Goal: Information Seeking & Learning: Learn about a topic

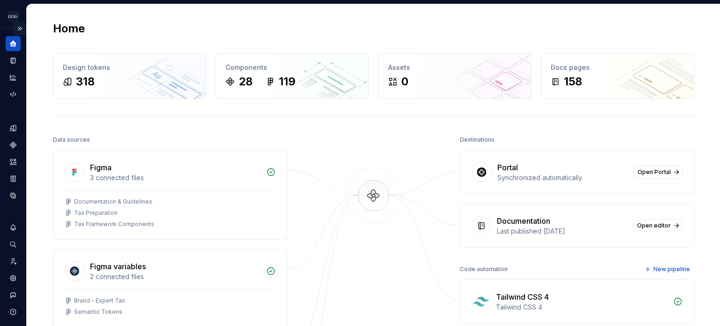
click at [16, 28] on button "Expand sidebar" at bounding box center [19, 28] width 13 height 13
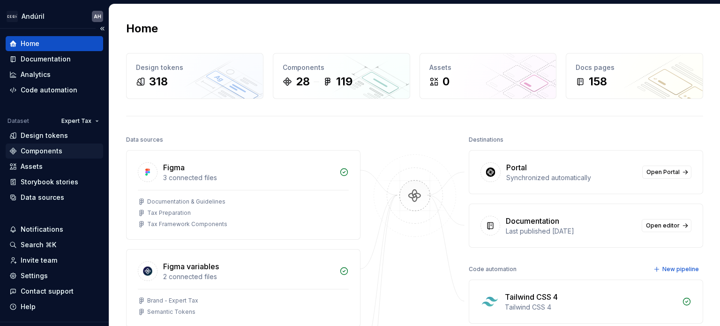
click at [45, 151] on div "Components" at bounding box center [42, 150] width 42 height 9
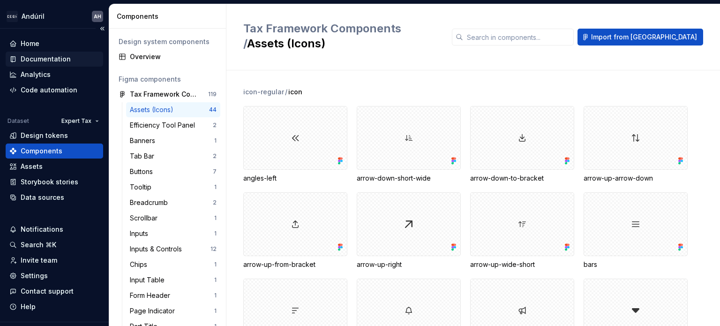
click at [48, 59] on div "Documentation" at bounding box center [46, 58] width 50 height 9
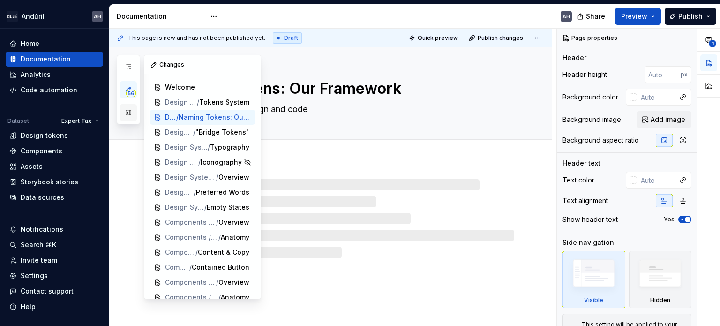
click at [129, 113] on button "button" at bounding box center [128, 112] width 17 height 17
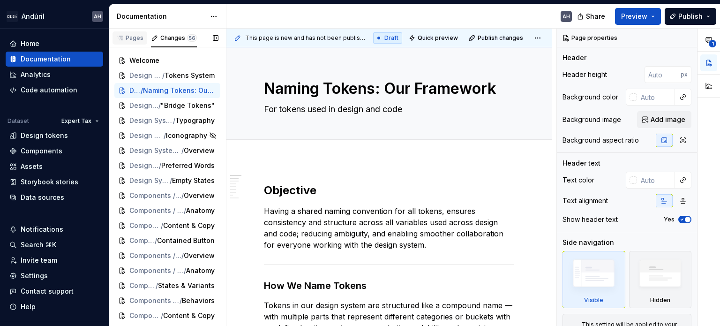
click at [132, 39] on div "Pages" at bounding box center [129, 38] width 27 height 8
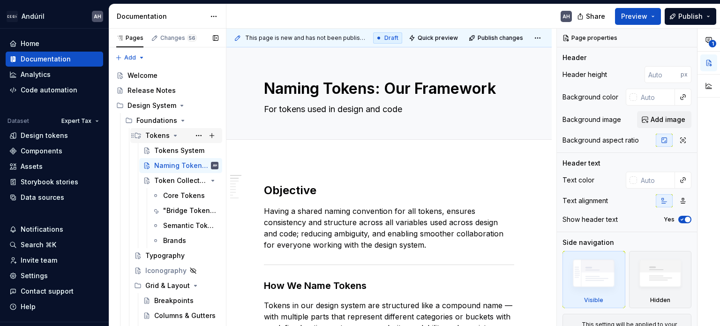
click at [173, 138] on icon "Page tree" at bounding box center [176, 136] width 8 height 8
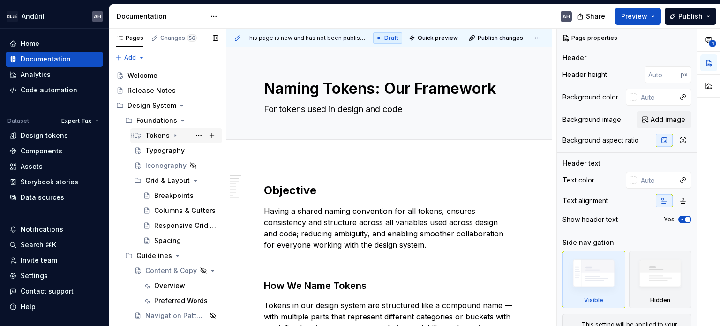
click at [175, 136] on icon "Page tree" at bounding box center [175, 136] width 1 height 2
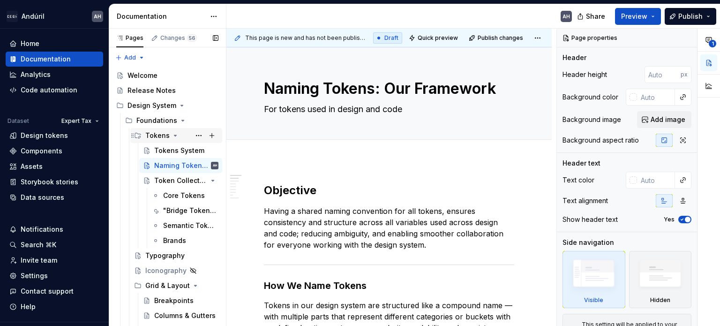
click at [173, 136] on icon "Page tree" at bounding box center [176, 136] width 8 height 8
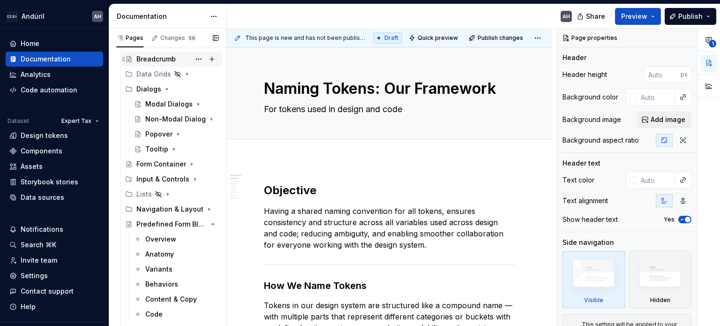
scroll to position [422, 0]
click at [157, 120] on div "Non-Modal Dialog" at bounding box center [163, 118] width 36 height 9
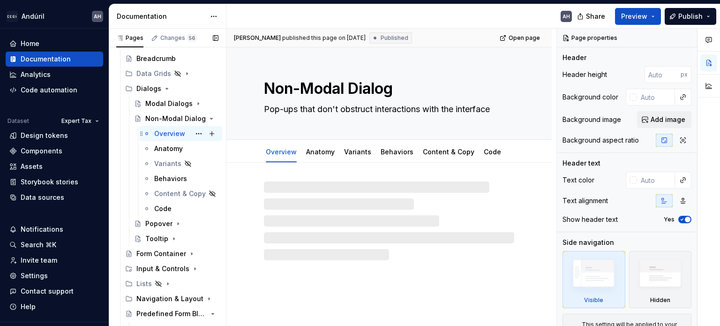
click at [157, 138] on div "Overview" at bounding box center [169, 133] width 31 height 9
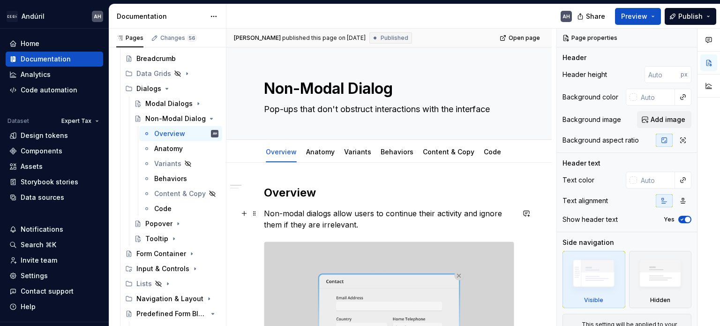
click at [297, 225] on p "Non-modal dialogs allow users to continue their activity and ignore them if the…" at bounding box center [389, 219] width 250 height 23
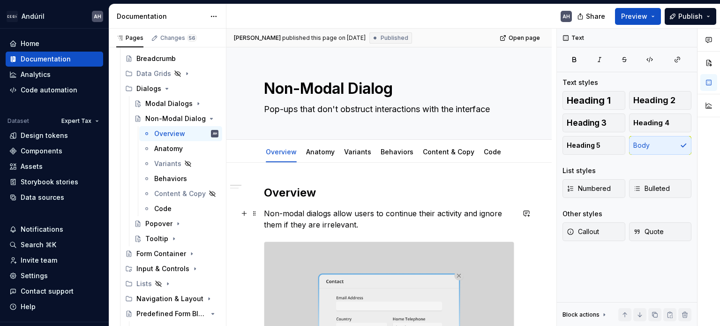
click at [359, 211] on p "Non-modal dialogs allow users to continue their activity and ignore them if the…" at bounding box center [389, 219] width 250 height 23
click at [345, 153] on link "Variants" at bounding box center [357, 152] width 27 height 8
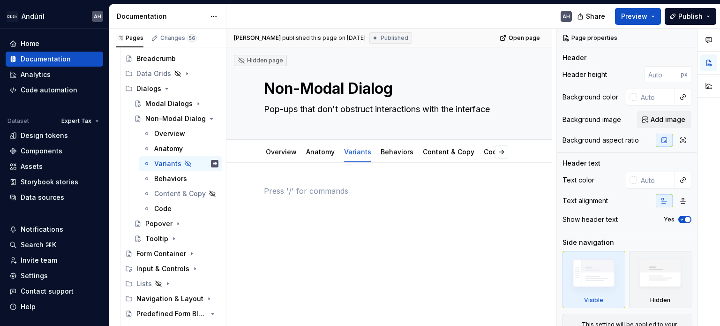
click at [315, 207] on div at bounding box center [389, 203] width 250 height 36
click at [316, 153] on link "Anatomy" at bounding box center [320, 152] width 29 height 8
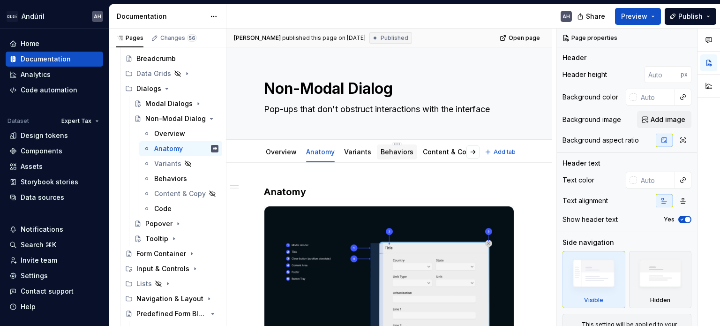
click at [389, 152] on link "Behaviors" at bounding box center [397, 152] width 33 height 8
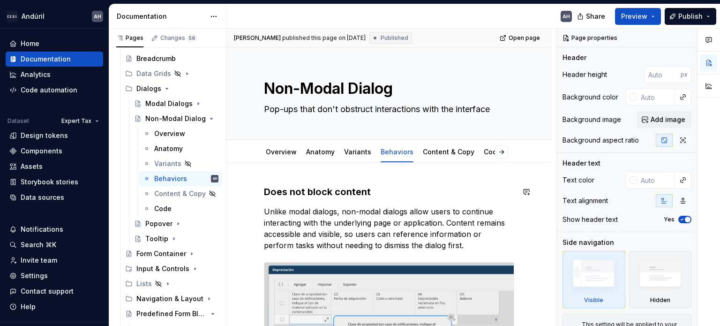
click at [356, 212] on p "Unlike modal dialogs, non-modal dialogs allow users to continue interacting wit…" at bounding box center [389, 228] width 250 height 45
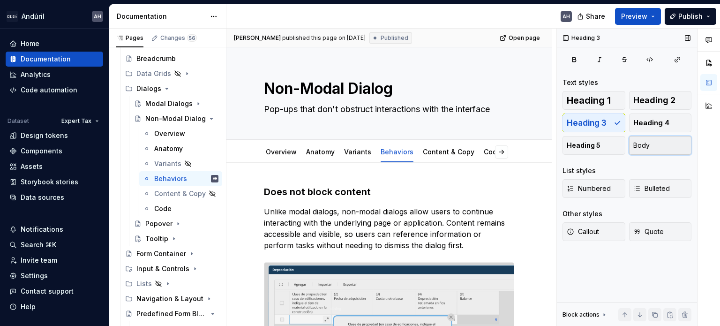
click at [653, 146] on button "Body" at bounding box center [660, 145] width 63 height 19
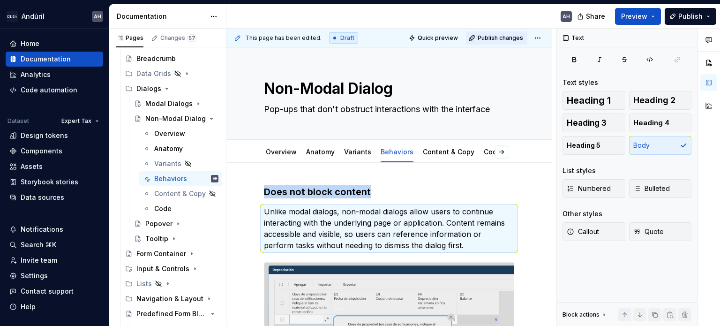
click at [497, 39] on span "Publish changes" at bounding box center [500, 38] width 45 height 8
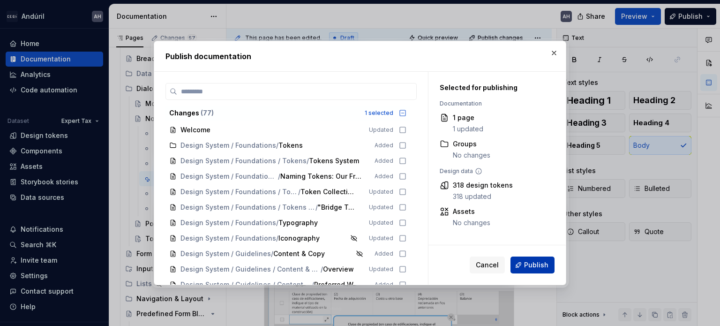
click at [535, 266] on span "Publish" at bounding box center [536, 264] width 24 height 9
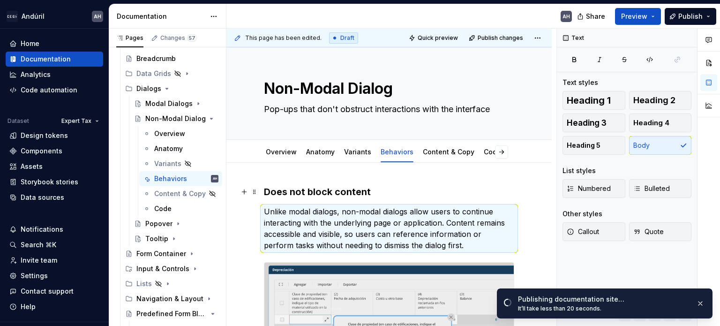
click at [365, 193] on strong "Does not block content" at bounding box center [317, 191] width 107 height 11
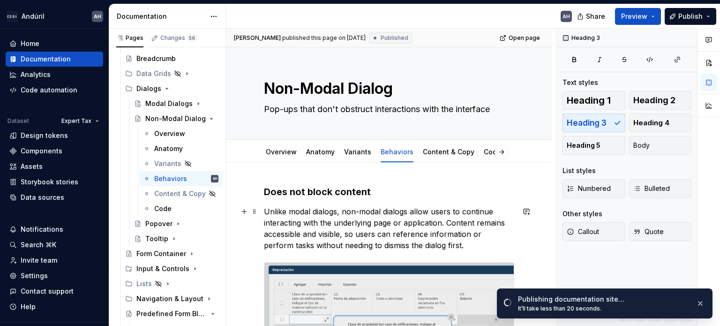
click at [363, 210] on p "Unlike modal dialogs, non-modal dialogs allow users to continue interacting wit…" at bounding box center [389, 228] width 250 height 45
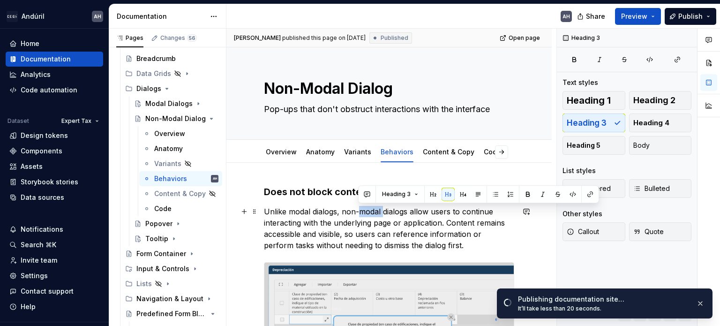
click at [363, 210] on p "Unlike modal dialogs, non-modal dialogs allow users to continue interacting wit…" at bounding box center [389, 228] width 250 height 45
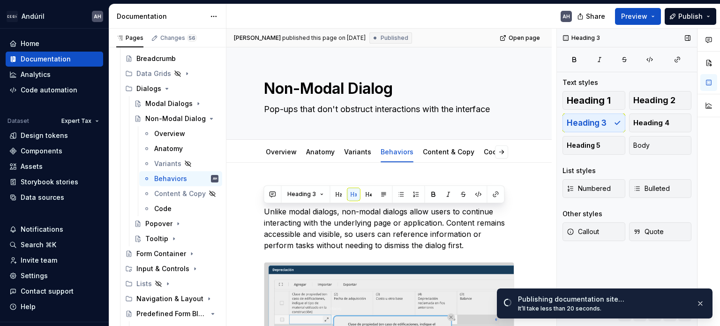
click at [614, 119] on div "Heading 1 Heading 2 Heading 3 Heading 4 Heading 5 Body" at bounding box center [627, 123] width 129 height 64
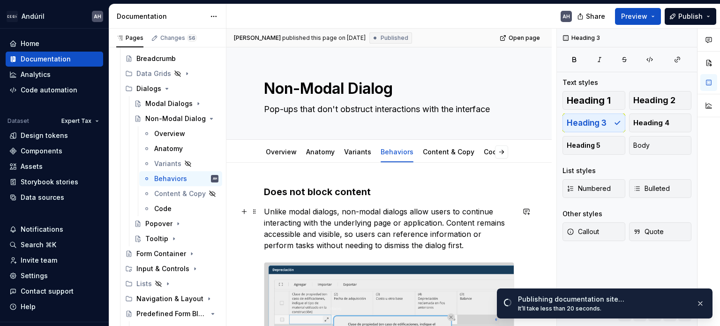
click at [406, 245] on p "Unlike modal dialogs, non-modal dialogs allow users to continue interacting wit…" at bounding box center [389, 228] width 250 height 45
click at [385, 204] on div "Does not block content Unlike modal dialogs, non-modal dialogs allow users to c…" at bounding box center [389, 309] width 250 height 249
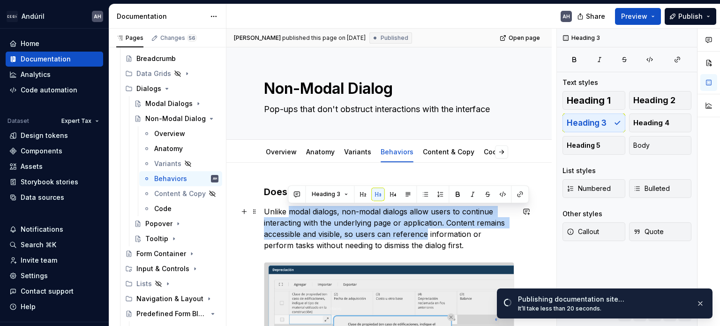
drag, startPoint x: 326, startPoint y: 218, endPoint x: 426, endPoint y: 238, distance: 102.4
click at [426, 238] on p "Unlike modal dialogs, non-modal dialogs allow users to continue interacting wit…" at bounding box center [389, 228] width 250 height 45
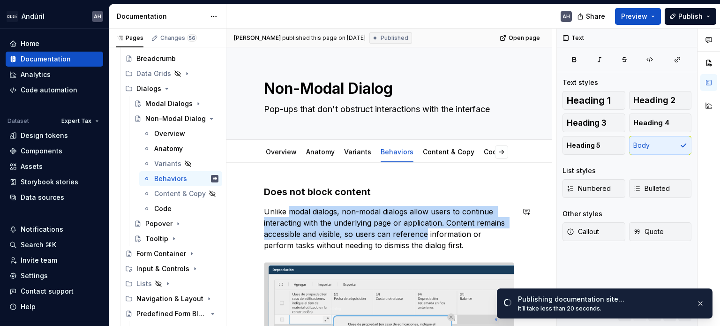
click at [462, 252] on div "Does not block content Unlike modal dialogs, non-modal dialogs allow users to c…" at bounding box center [389, 309] width 250 height 249
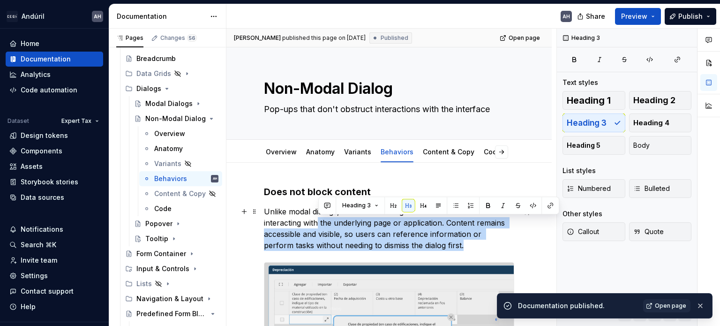
drag, startPoint x: 442, startPoint y: 241, endPoint x: 318, endPoint y: 220, distance: 125.2
click at [318, 220] on p "Unlike modal dialogs, non-modal dialogs allow users to continue interacting wit…" at bounding box center [389, 228] width 250 height 45
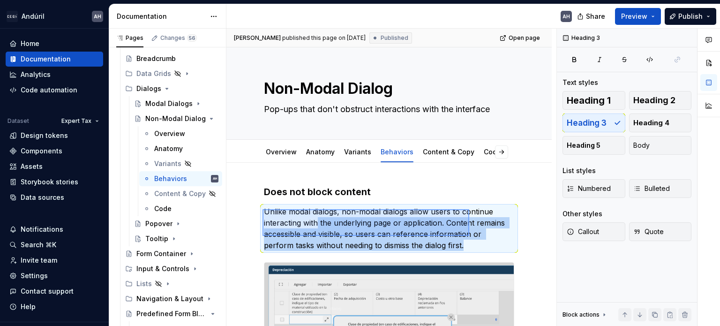
drag, startPoint x: 263, startPoint y: 209, endPoint x: 470, endPoint y: 236, distance: 208.6
click at [470, 236] on div "Angélica Hernández Ramos published this page on September 9, 2025 Published Ope…" at bounding box center [392, 178] width 330 height 298
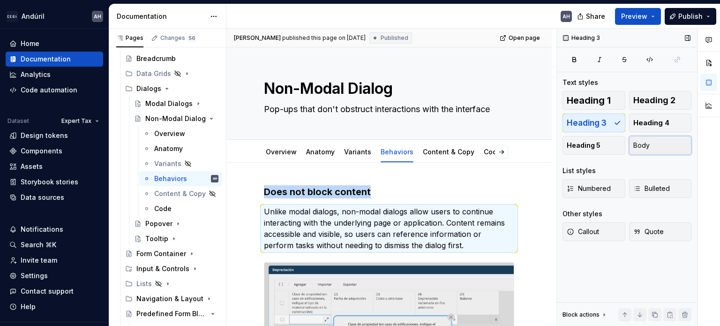
click at [648, 145] on span "Body" at bounding box center [642, 145] width 16 height 9
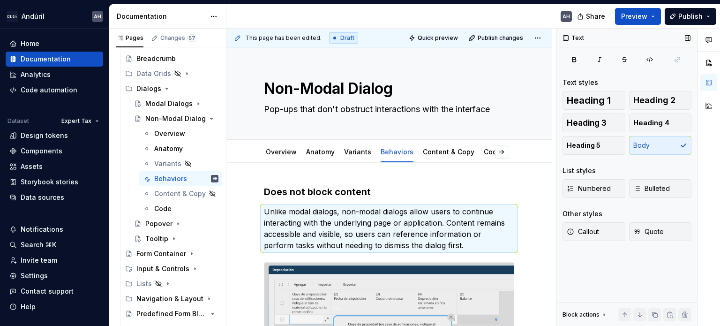
click at [639, 165] on div "Heading 1 Heading 2 Heading 3 Heading 4 Heading 5 Body List styles Numbered Bul…" at bounding box center [627, 171] width 129 height 161
click at [450, 212] on p "Unlike modal dialogs, non-modal dialogs allow users to continue interacting wit…" at bounding box center [389, 228] width 250 height 45
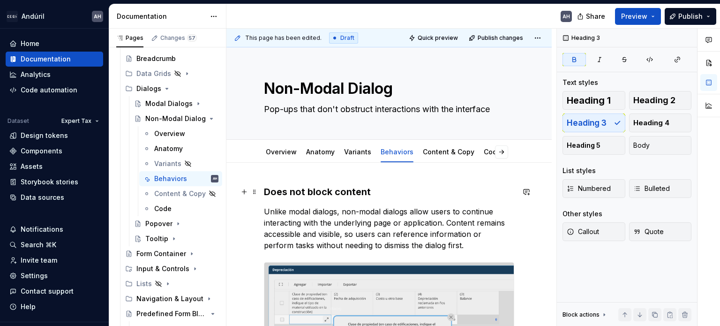
click at [446, 192] on h3 "Does not block content" at bounding box center [389, 191] width 250 height 13
click at [444, 235] on p "Unlike modal dialogs, non-modal dialogs allow users to continue interacting wit…" at bounding box center [389, 228] width 250 height 45
click at [401, 191] on h3 "Does not block content" at bounding box center [389, 191] width 250 height 13
click at [434, 221] on p "Unlike modal dialogs, non-modal dialogs allow users to continue interacting wit…" at bounding box center [389, 228] width 250 height 45
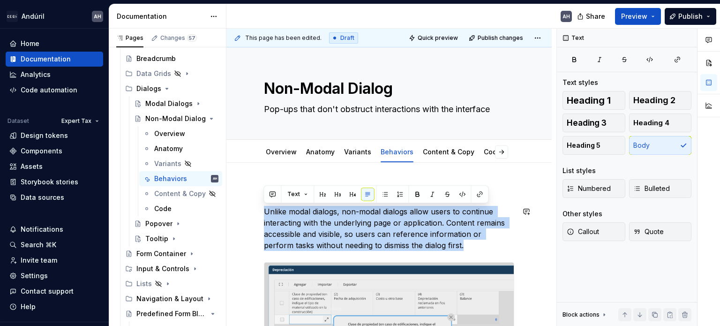
drag, startPoint x: 442, startPoint y: 245, endPoint x: 255, endPoint y: 201, distance: 191.9
click at [606, 116] on button "Heading 3" at bounding box center [594, 123] width 63 height 19
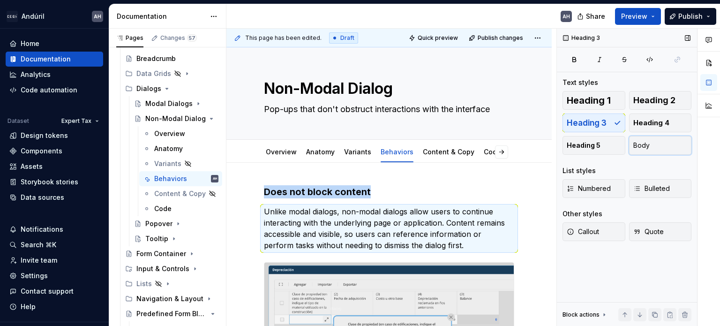
click at [660, 145] on button "Body" at bounding box center [660, 145] width 63 height 19
click at [493, 37] on span "Publish changes" at bounding box center [500, 38] width 45 height 8
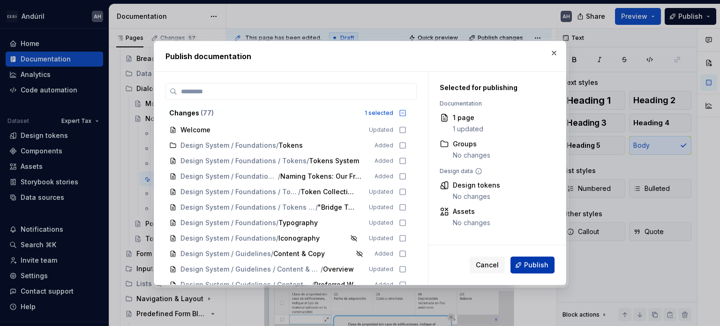
click at [532, 266] on span "Publish" at bounding box center [536, 264] width 24 height 9
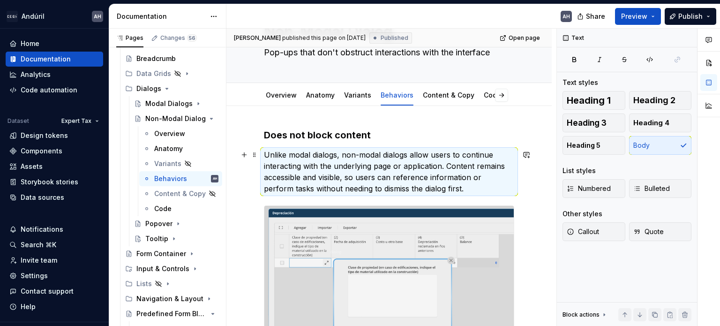
scroll to position [47, 0]
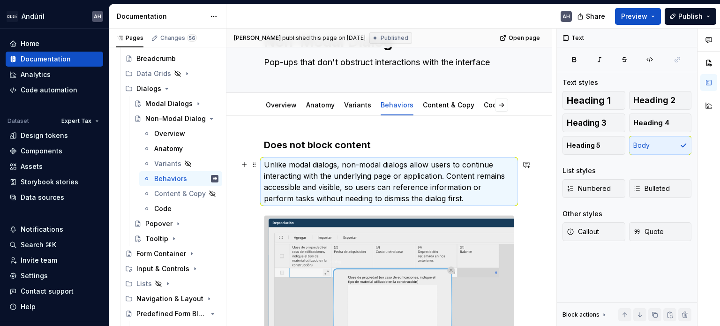
click at [280, 164] on p "Unlike modal dialogs, non-modal dialogs allow users to continue interacting wit…" at bounding box center [389, 181] width 250 height 45
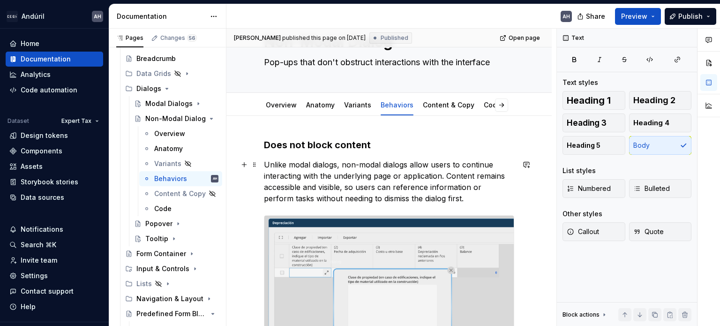
click at [265, 164] on p "Unlike modal dialogs, non-modal dialogs allow users to continue interacting wit…" at bounding box center [389, 181] width 250 height 45
click at [279, 142] on strong "Does not block content" at bounding box center [317, 144] width 107 height 11
click at [265, 164] on p "Unlike modal dialogs, non-modal dialogs allow users to continue interacting wit…" at bounding box center [389, 181] width 250 height 45
click at [274, 147] on strong "Does not block content" at bounding box center [317, 144] width 107 height 11
click at [266, 164] on p "Unlike modal dialogs, non-modal dialogs allow users to continue interacting wit…" at bounding box center [389, 181] width 250 height 45
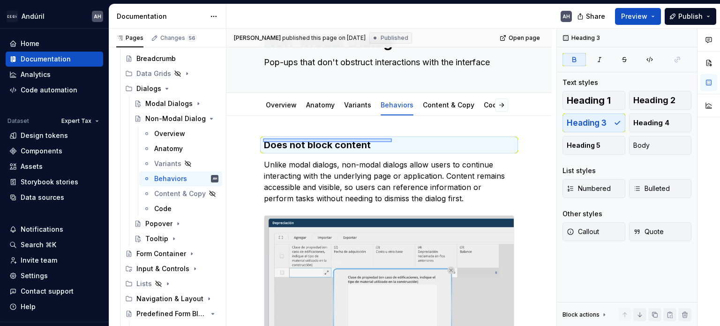
drag, startPoint x: 330, startPoint y: 129, endPoint x: 391, endPoint y: 144, distance: 62.9
click at [392, 138] on div "Angélica Hernández Ramos published this page on September 9, 2025 Published Ope…" at bounding box center [392, 178] width 330 height 298
click at [386, 148] on h3 "Does not block content" at bounding box center [389, 144] width 250 height 13
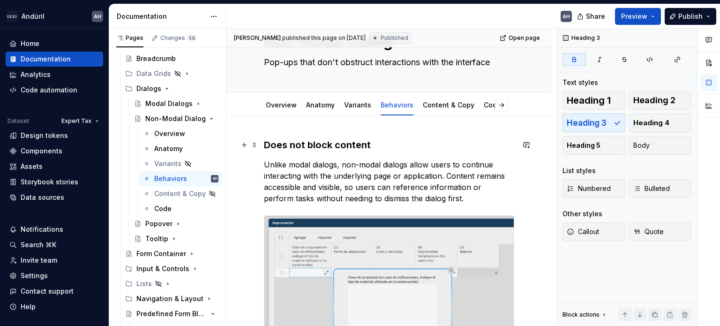
click at [371, 147] on h3 "Does not block content" at bounding box center [389, 144] width 250 height 13
click at [384, 143] on h3 "Does not block content" at bounding box center [389, 144] width 250 height 13
click at [379, 170] on p "Unlike modal dialogs, non-modal dialogs allow users to continue interacting wit…" at bounding box center [389, 181] width 250 height 45
click at [260, 161] on div "Does not block content Unlike modal dialogs, non-modal dialogs allow users to c…" at bounding box center [390, 306] width 326 height 381
click at [267, 142] on strong "Does not block content" at bounding box center [317, 144] width 107 height 11
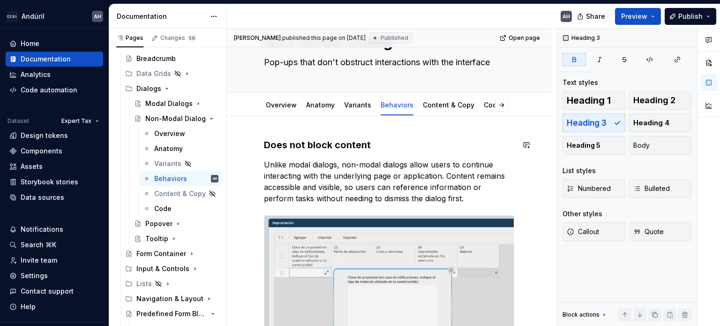
click at [267, 131] on div "Does not block content Unlike modal dialogs, non-modal dialogs allow users to c…" at bounding box center [390, 306] width 326 height 381
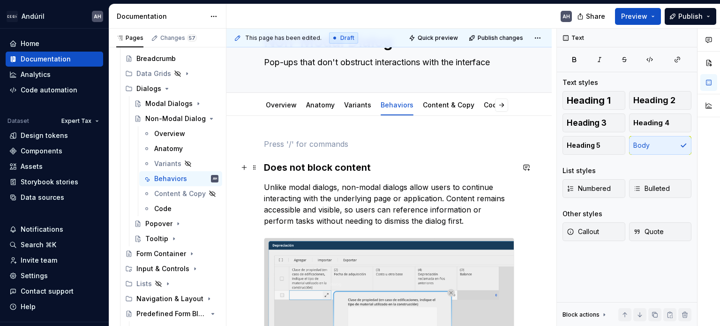
click at [264, 165] on strong "Does not block content" at bounding box center [317, 167] width 107 height 11
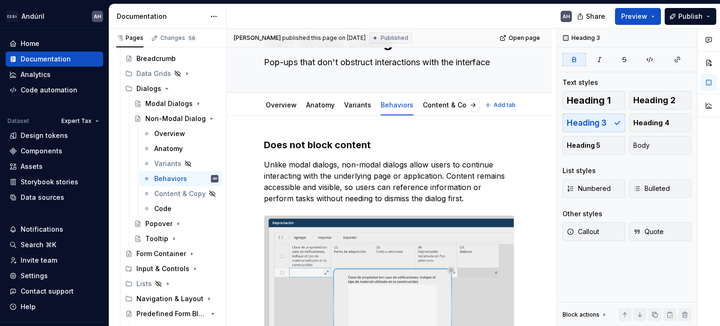
type textarea "*"
click at [381, 141] on h3 "Does not block content" at bounding box center [389, 144] width 250 height 13
click at [386, 168] on p "Unlike modal dialogs, non-modal dialogs allow users to continue interacting wit…" at bounding box center [389, 181] width 250 height 45
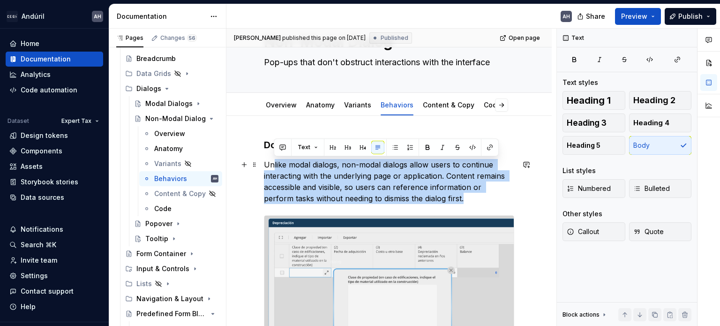
drag, startPoint x: 449, startPoint y: 197, endPoint x: 273, endPoint y: 161, distance: 179.5
click at [273, 161] on p "Unlike modal dialogs, non-modal dialogs allow users to continue interacting wit…" at bounding box center [389, 181] width 250 height 45
click at [274, 175] on p "Unlike modal dialogs, non-modal dialogs allow users to continue interacting wit…" at bounding box center [389, 181] width 250 height 45
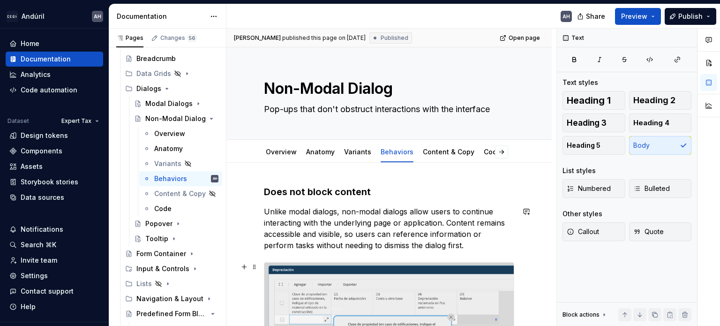
scroll to position [217, 0]
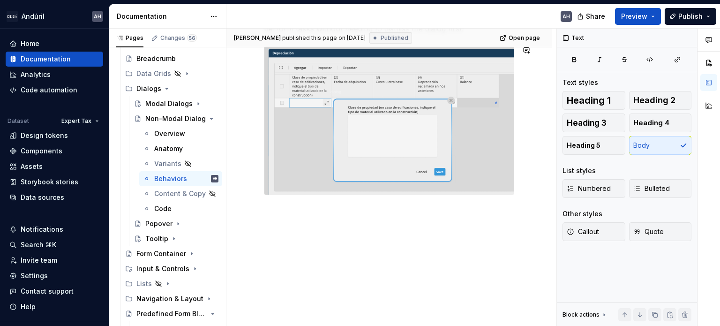
click at [301, 228] on div "Does not block content Unlike modal dialogs, non-modal dialogs allow users to c…" at bounding box center [390, 136] width 326 height 381
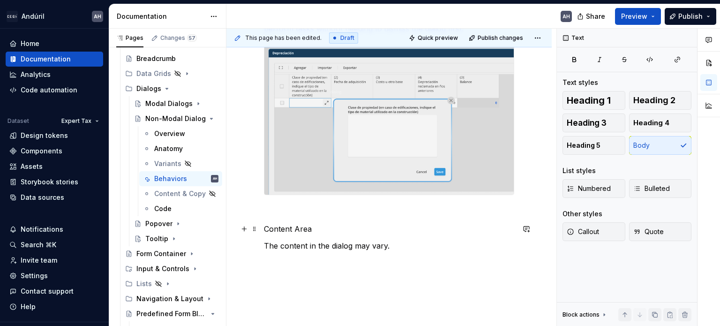
click at [291, 227] on p "Content Area" at bounding box center [389, 228] width 250 height 11
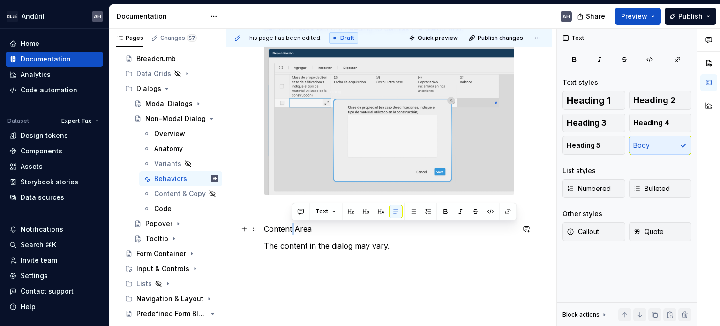
click at [291, 227] on p "Content Area" at bounding box center [389, 228] width 250 height 11
click at [350, 210] on button "button" at bounding box center [352, 211] width 13 height 13
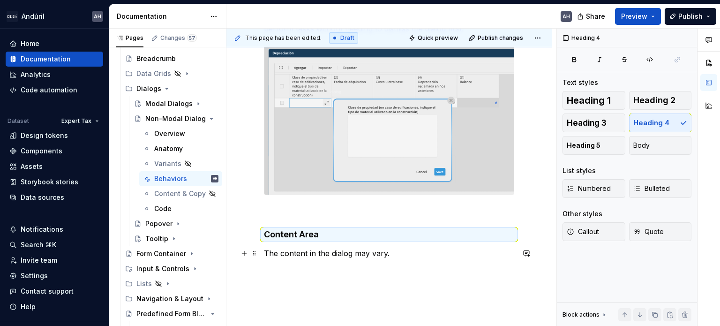
click at [395, 253] on p "The content in the dialog may vary." at bounding box center [389, 253] width 250 height 11
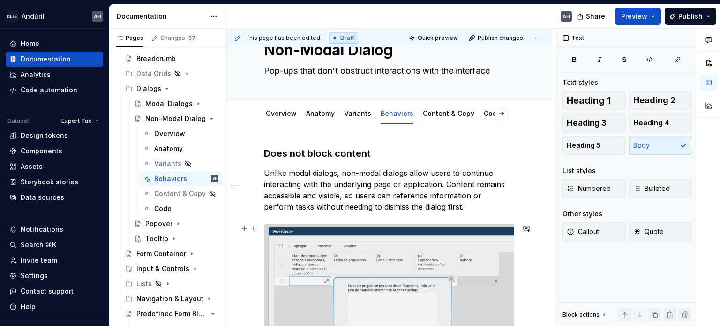
scroll to position [29, 0]
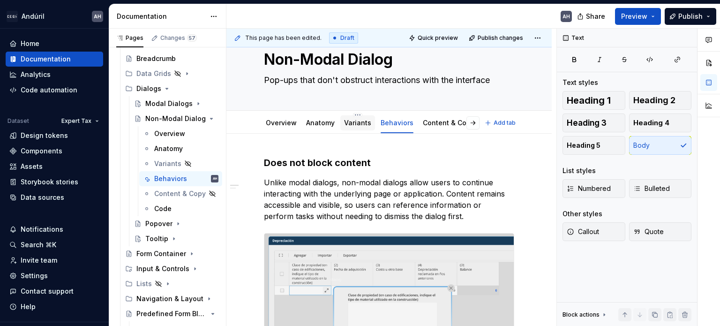
click at [355, 119] on link "Variants" at bounding box center [357, 123] width 27 height 8
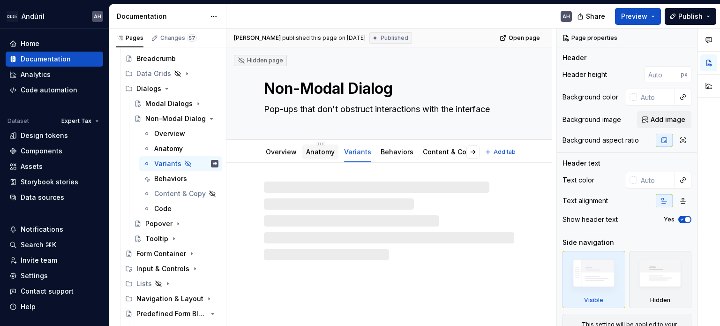
click at [319, 151] on link "Anatomy" at bounding box center [320, 152] width 29 height 8
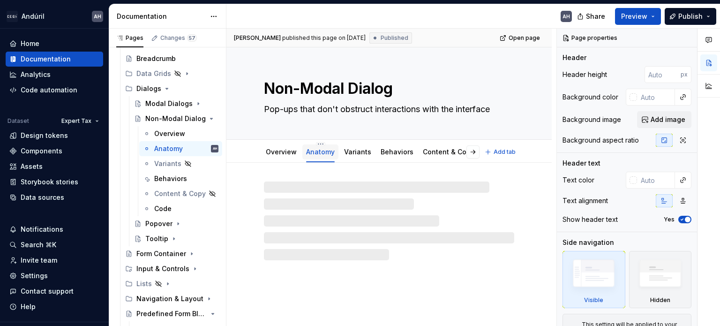
click at [324, 156] on div "Anatomy" at bounding box center [320, 151] width 29 height 9
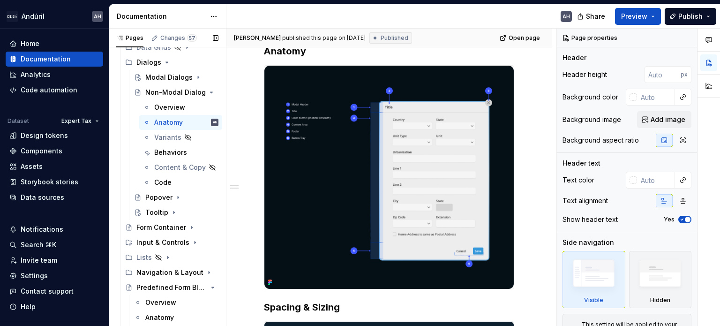
scroll to position [470, 0]
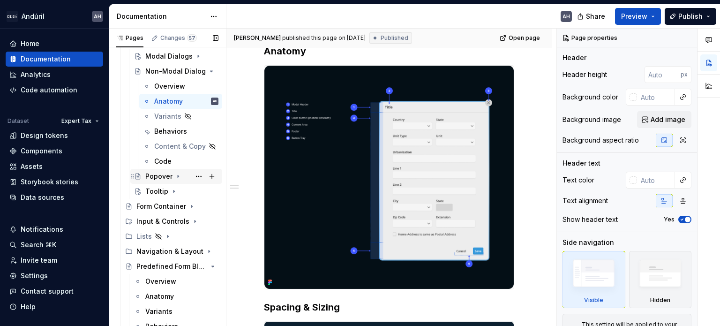
click at [164, 180] on div "Popover" at bounding box center [158, 176] width 27 height 9
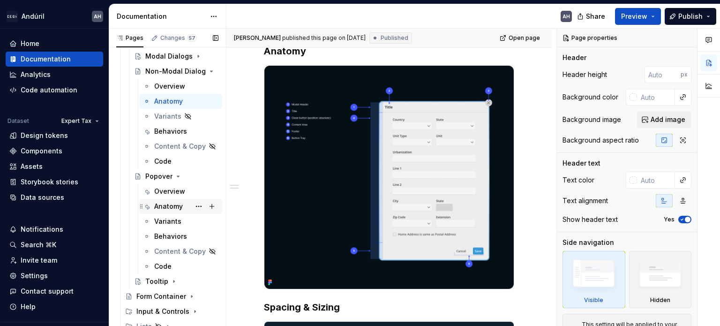
click at [166, 208] on div "Anatomy" at bounding box center [168, 206] width 29 height 9
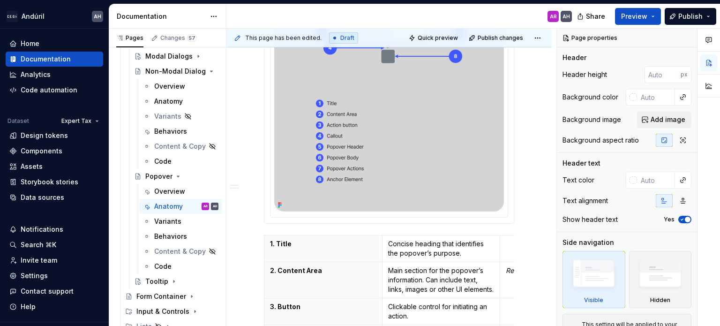
scroll to position [328, 0]
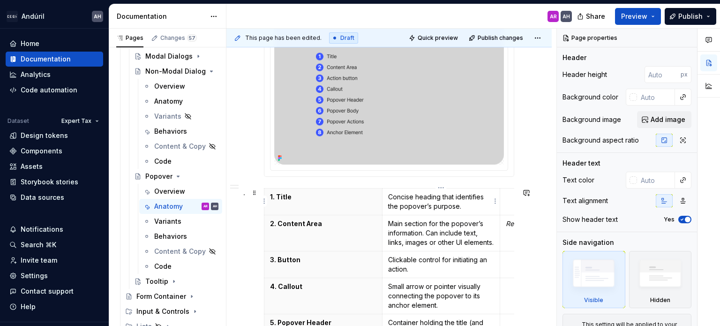
click at [421, 199] on p "Concise heading that identifies the popover’s purpose." at bounding box center [441, 201] width 106 height 19
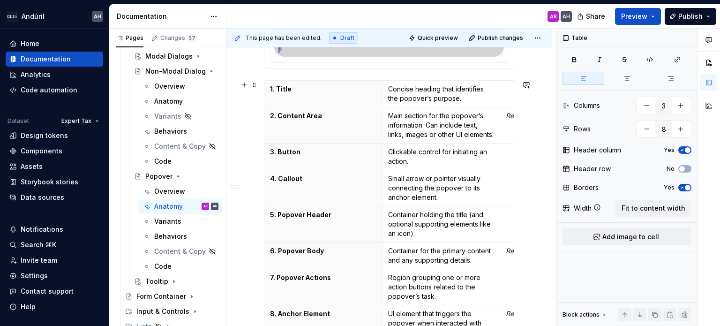
scroll to position [422, 0]
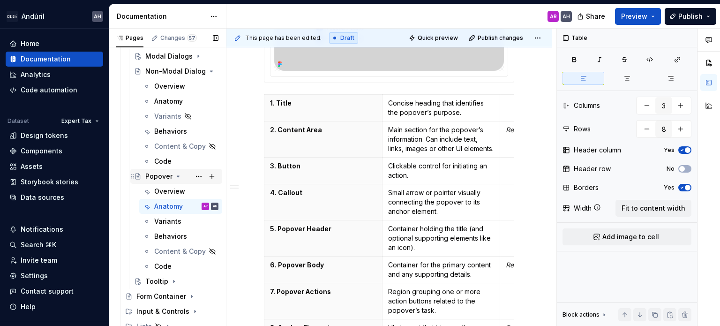
click at [174, 176] on icon "Page tree" at bounding box center [178, 177] width 8 height 8
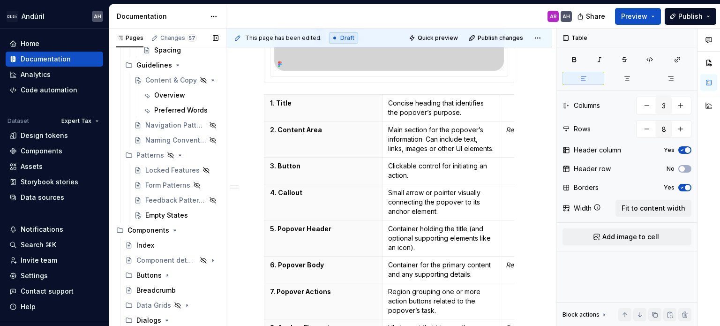
scroll to position [235, 0]
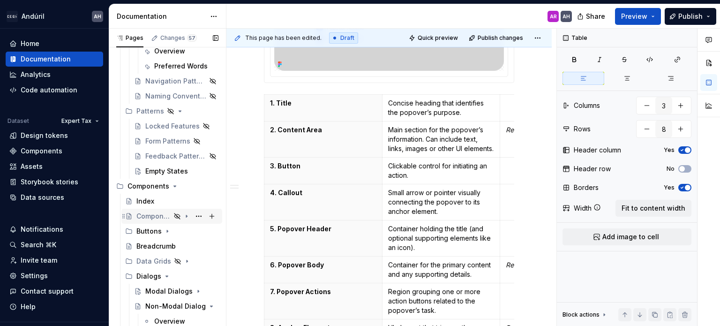
click at [156, 219] on div "Component detail template" at bounding box center [153, 216] width 34 height 9
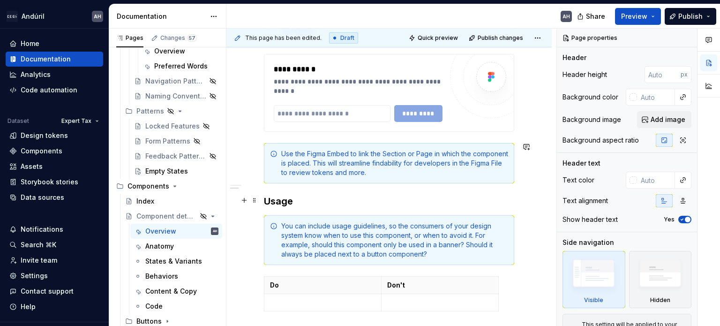
scroll to position [47, 0]
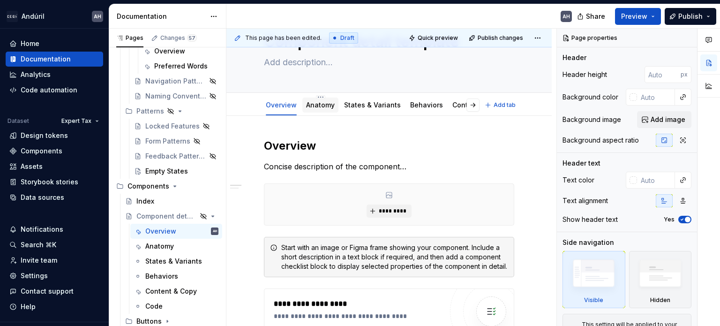
click at [323, 101] on link "Anatomy" at bounding box center [320, 105] width 29 height 8
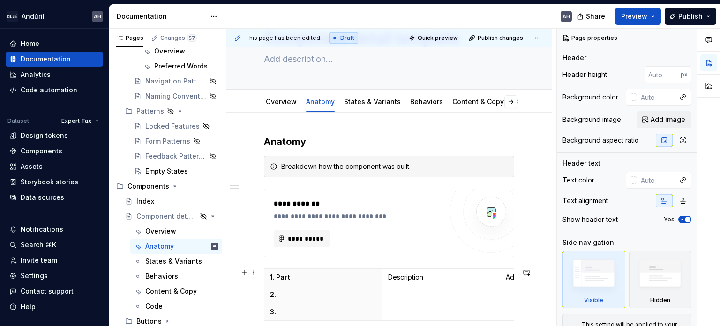
scroll to position [47, 0]
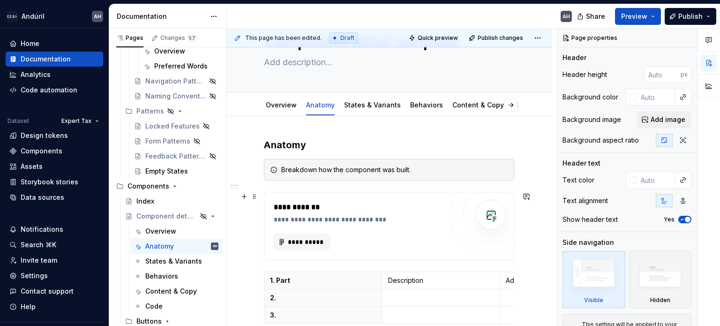
click at [360, 229] on div "**********" at bounding box center [358, 226] width 169 height 49
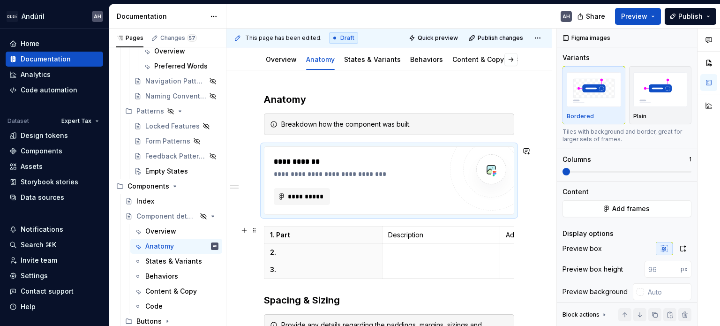
type textarea "*"
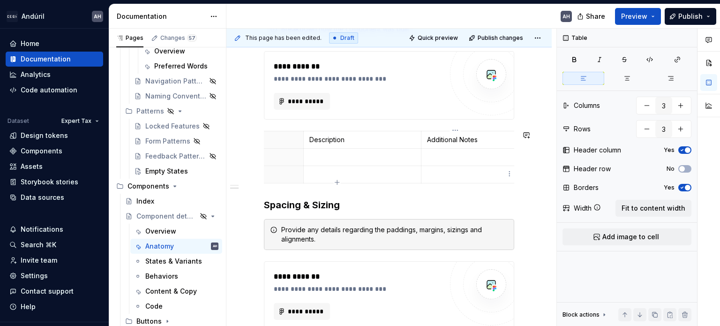
scroll to position [0, 104]
click at [426, 155] on p at bounding box center [455, 156] width 106 height 9
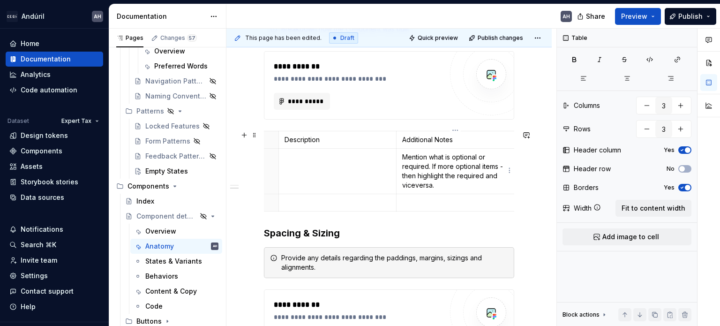
click at [418, 189] on p "Mention what is optional or required. If more optional items - then highlight t…" at bounding box center [455, 171] width 106 height 38
click at [415, 187] on p "Mention what is optional or required. If more optional items - then highlight t…" at bounding box center [455, 171] width 106 height 38
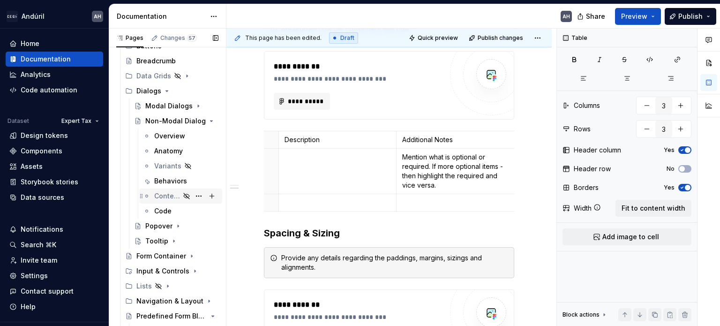
scroll to position [511, 0]
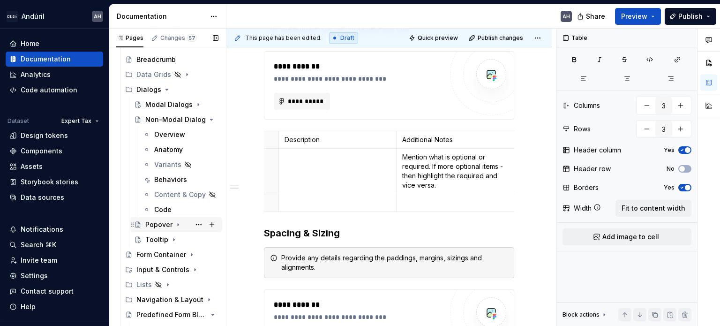
click at [176, 222] on icon "Page tree" at bounding box center [178, 225] width 8 height 8
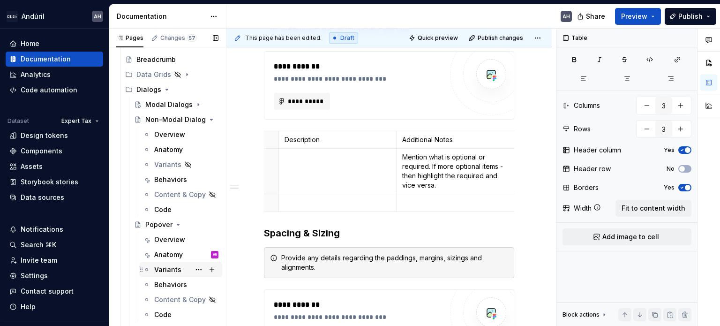
scroll to position [540, 0]
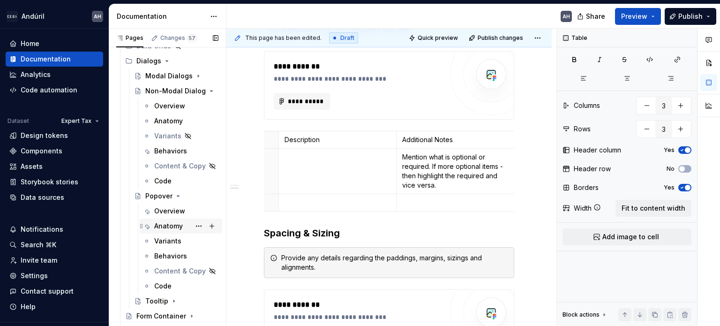
click at [166, 228] on div "Anatomy" at bounding box center [168, 225] width 29 height 9
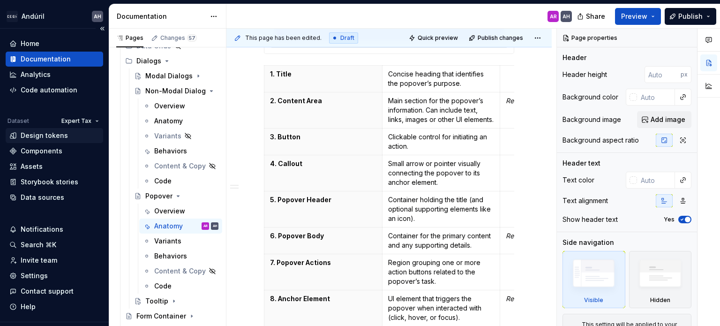
click at [41, 137] on div "Design tokens" at bounding box center [44, 135] width 47 height 9
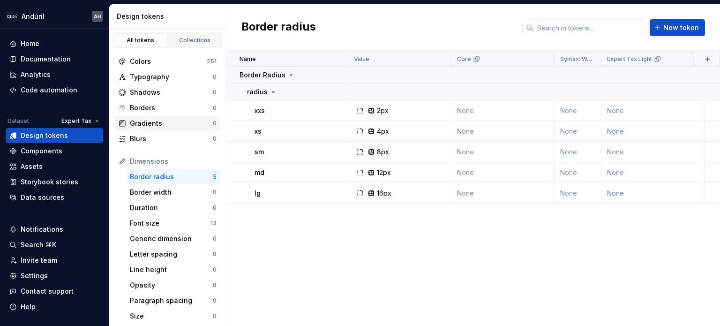
click at [157, 122] on div "Gradients" at bounding box center [171, 123] width 83 height 9
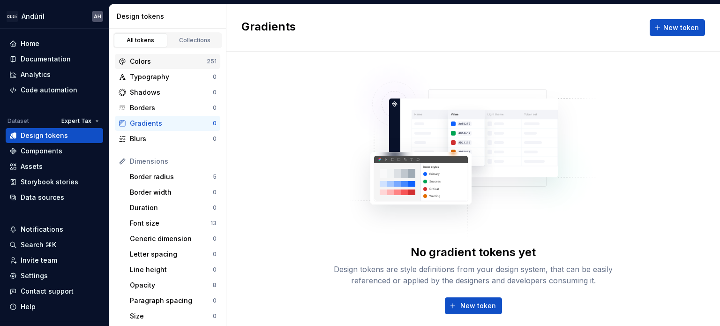
click at [160, 58] on div "Colors" at bounding box center [168, 61] width 77 height 9
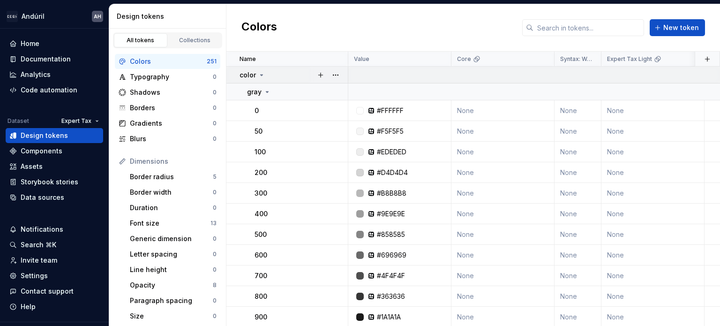
click at [260, 72] on icon at bounding box center [262, 75] width 8 height 8
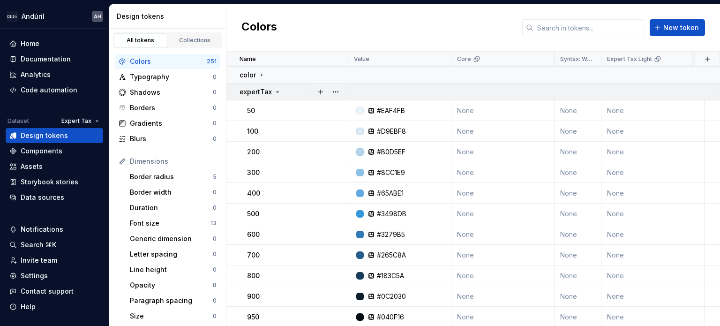
click at [278, 91] on icon at bounding box center [278, 92] width 8 height 8
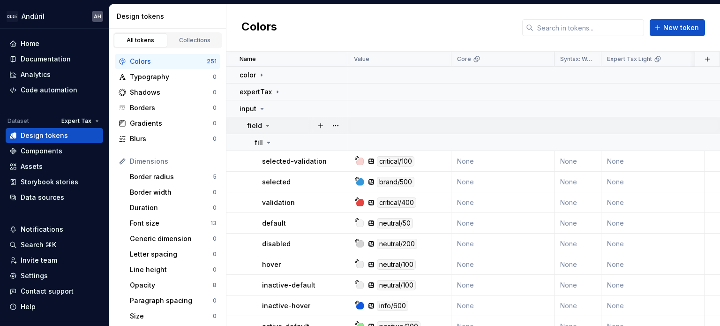
click at [264, 125] on icon at bounding box center [268, 126] width 8 height 8
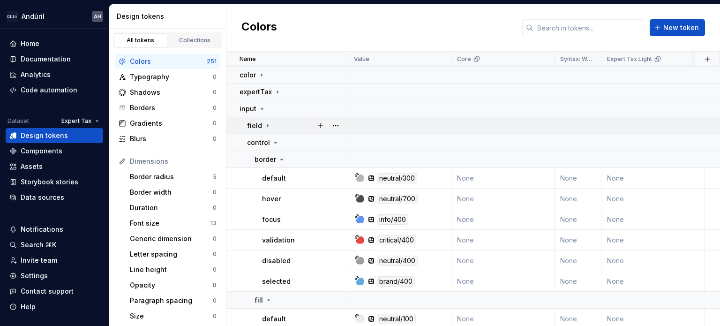
click at [265, 125] on icon at bounding box center [268, 126] width 8 height 8
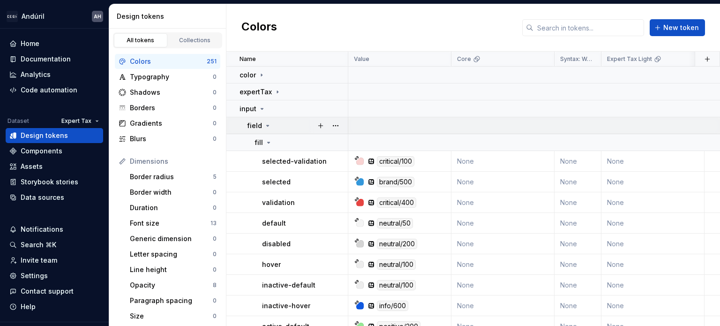
click at [266, 123] on icon at bounding box center [268, 126] width 8 height 8
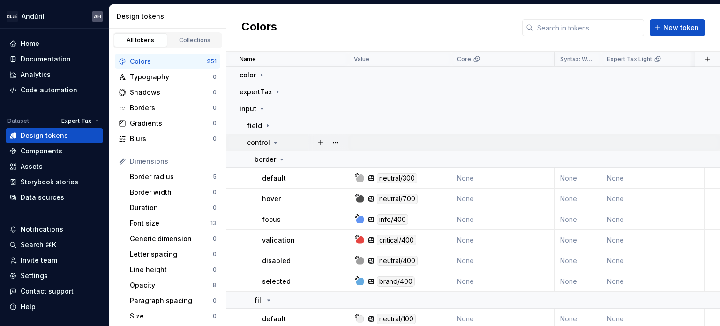
click at [274, 140] on icon at bounding box center [276, 143] width 8 height 8
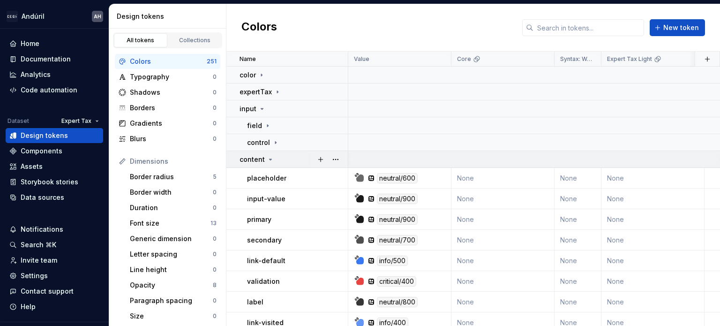
click at [267, 157] on icon at bounding box center [271, 160] width 8 height 8
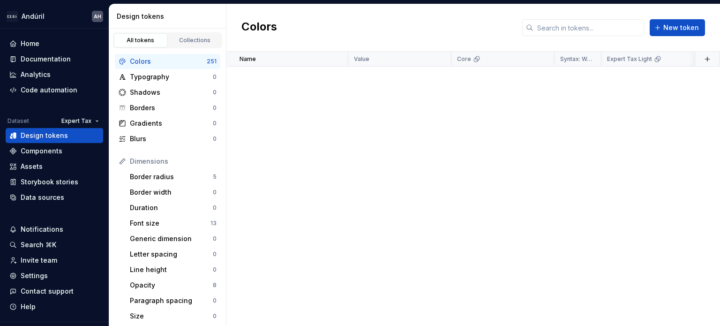
scroll to position [3084, 0]
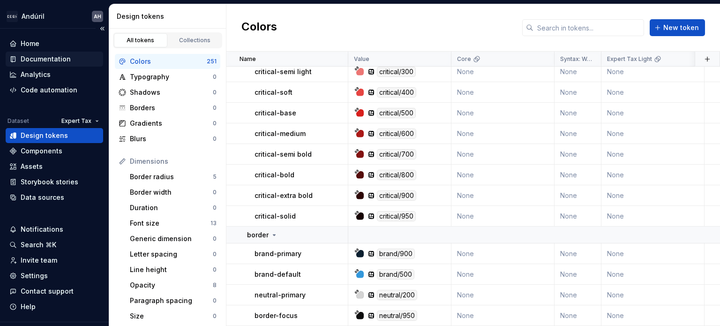
click at [56, 59] on div "Documentation" at bounding box center [46, 58] width 50 height 9
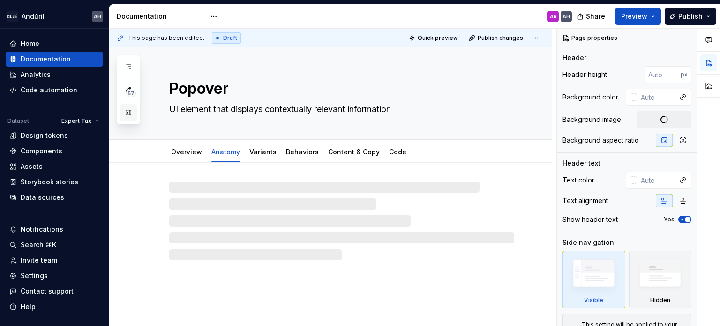
click at [131, 114] on button "button" at bounding box center [128, 112] width 17 height 17
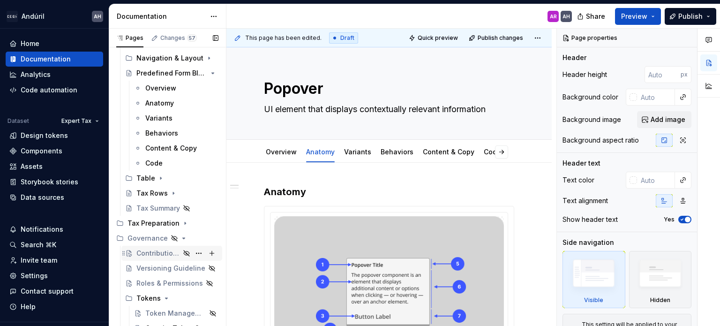
scroll to position [850, 0]
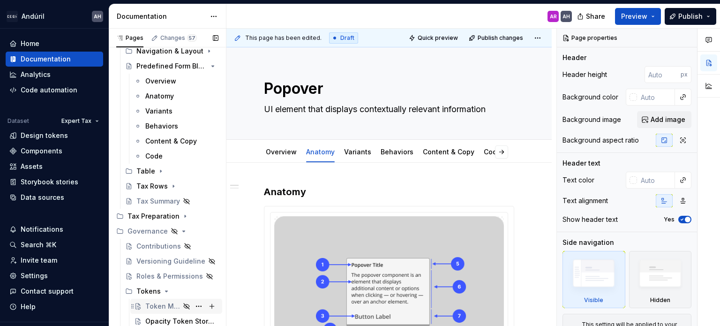
click at [152, 309] on div "Token Management" at bounding box center [162, 306] width 35 height 9
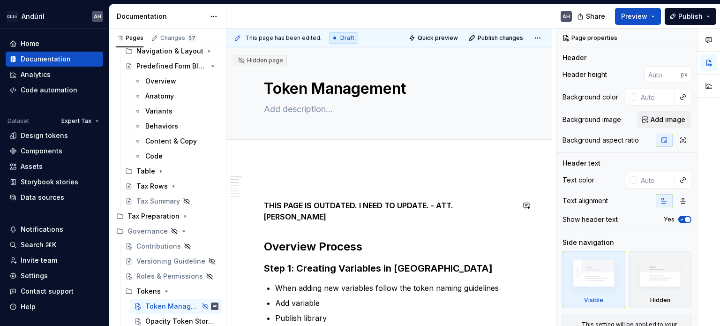
scroll to position [94, 0]
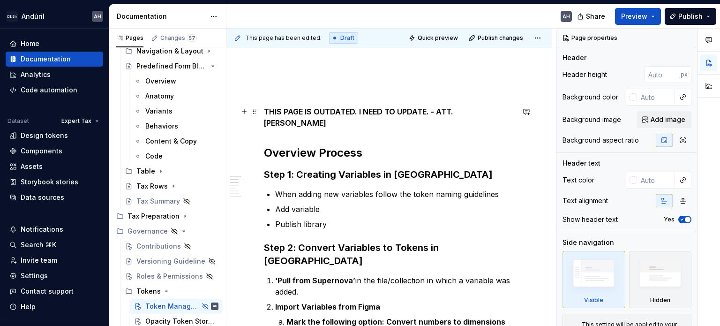
click at [481, 108] on p "THIS PAGE IS OUTDATED. I NEED TO UPDATE. - ATT. ANGIE" at bounding box center [389, 117] width 250 height 23
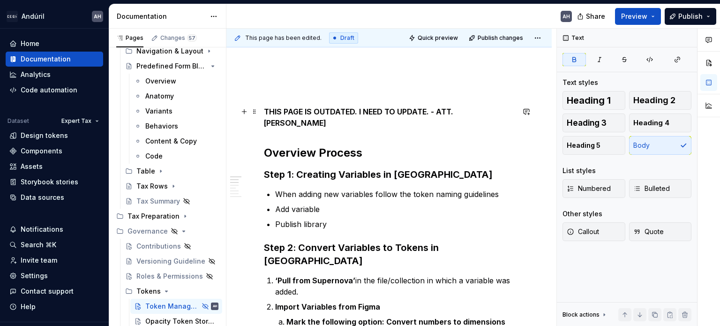
click at [480, 114] on p "THIS PAGE IS OUTDATED. I NEED TO UPDATE. - ATT. ANGIE" at bounding box center [389, 117] width 250 height 23
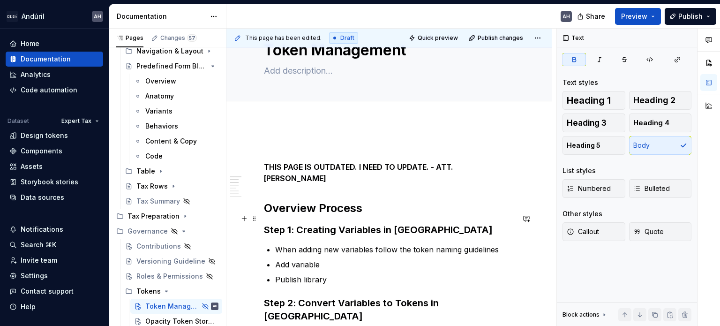
scroll to position [0, 0]
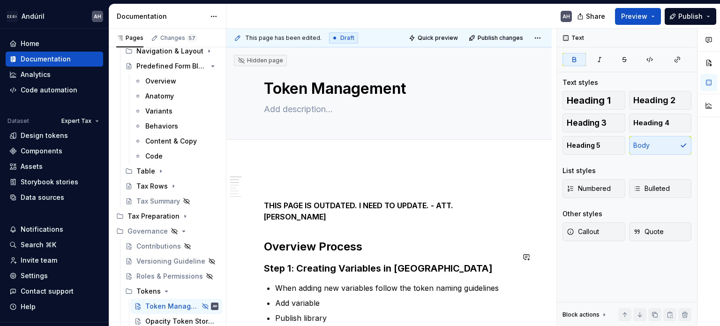
type textarea "*"
click at [286, 150] on span "Add tab" at bounding box center [287, 150] width 22 height 8
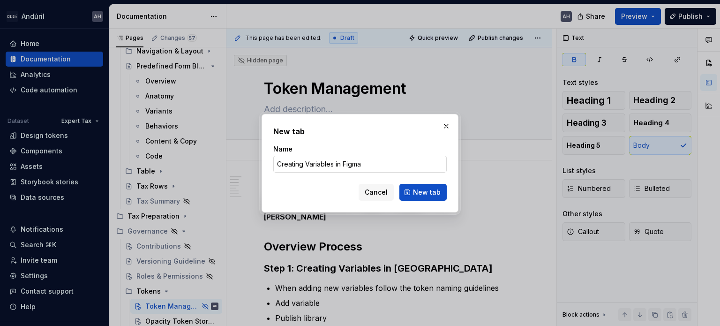
click at [298, 168] on input "Creating Variables in Figma" at bounding box center [360, 164] width 174 height 17
type input "Figma Variables"
click button "New tab" at bounding box center [423, 192] width 47 height 17
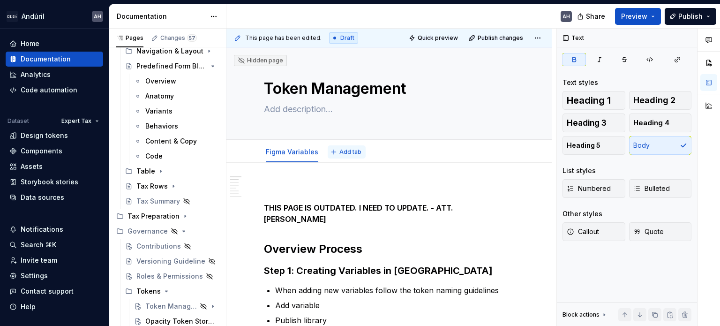
click at [335, 152] on button "Add tab" at bounding box center [347, 151] width 38 height 13
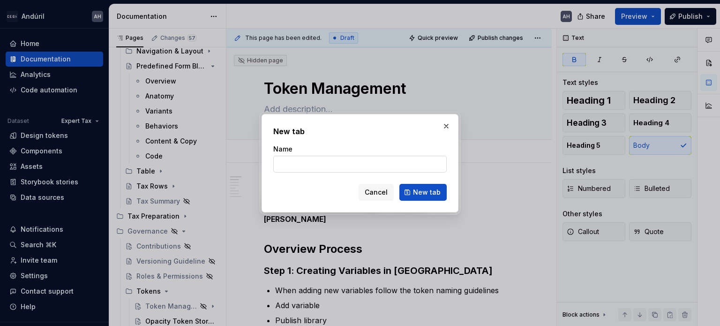
click at [337, 166] on input "Name" at bounding box center [360, 164] width 174 height 17
type textarea "*"
click at [349, 141] on div "New tab Name Cancel New tab" at bounding box center [360, 163] width 174 height 75
click at [329, 165] on input "Name" at bounding box center [360, 164] width 174 height 17
click at [312, 164] on input "Supernova Tokens" at bounding box center [360, 164] width 174 height 17
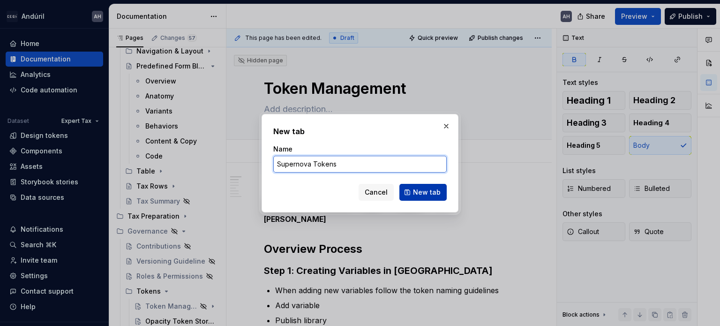
type input "Supernova Tokens"
click at [417, 190] on span "New tab" at bounding box center [427, 192] width 28 height 9
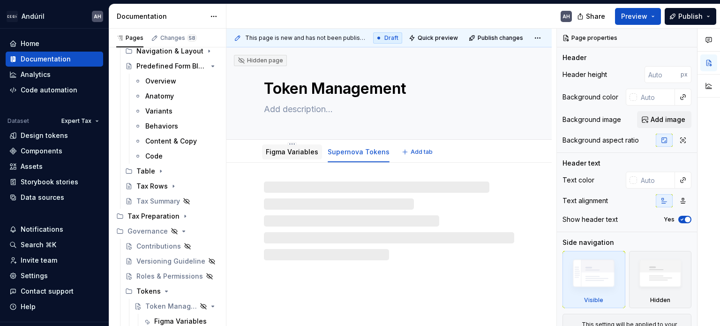
click at [298, 152] on link "Figma Variables" at bounding box center [292, 152] width 53 height 8
click at [269, 154] on link "Figma Variables" at bounding box center [292, 152] width 53 height 8
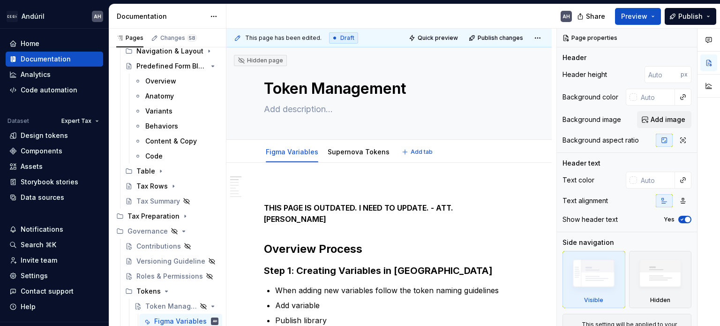
type textarea "*"
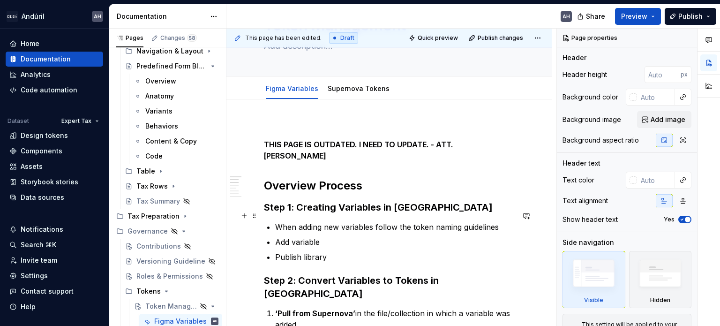
scroll to position [94, 0]
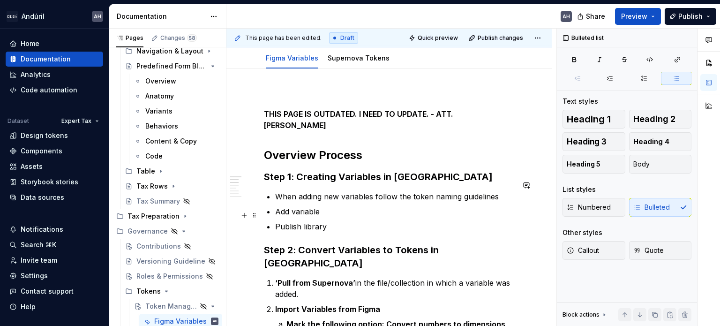
click at [340, 221] on p "Publish library" at bounding box center [394, 226] width 239 height 11
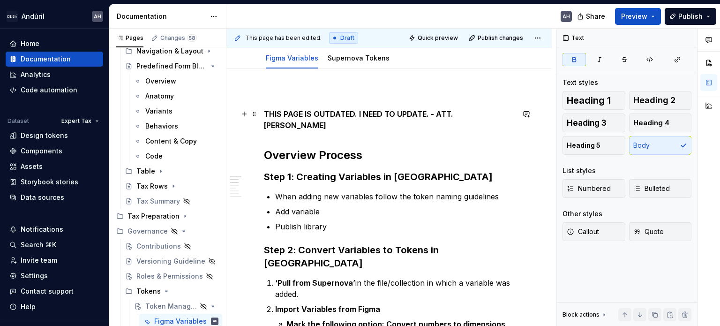
click at [268, 112] on strong "THIS PAGE IS OUTDATED. I NEED TO UPDATE. - ATT. ANGIE" at bounding box center [359, 119] width 191 height 21
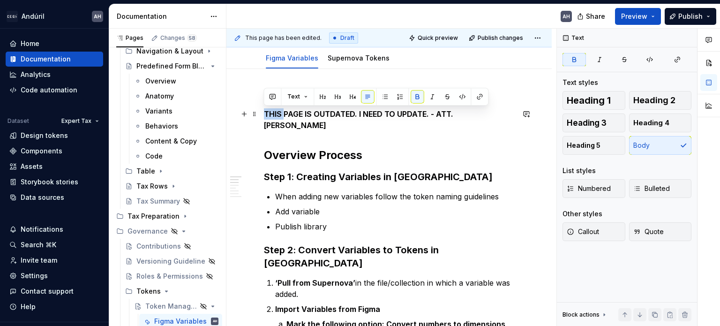
click at [268, 112] on strong "THIS PAGE IS OUTDATED. I NEED TO UPDATE. - ATT. ANGIE" at bounding box center [359, 119] width 191 height 21
click at [282, 148] on h2 "Overview Process" at bounding box center [389, 155] width 250 height 15
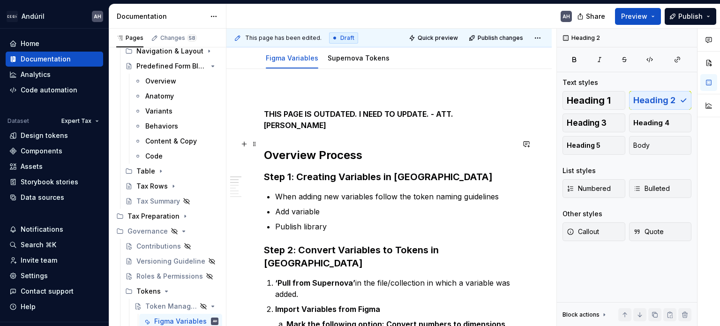
click at [287, 148] on h2 "Overview Process" at bounding box center [389, 155] width 250 height 15
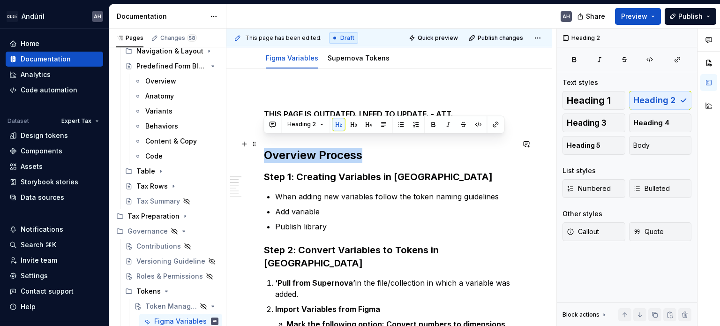
click at [287, 148] on h2 "Overview Process" at bounding box center [389, 155] width 250 height 15
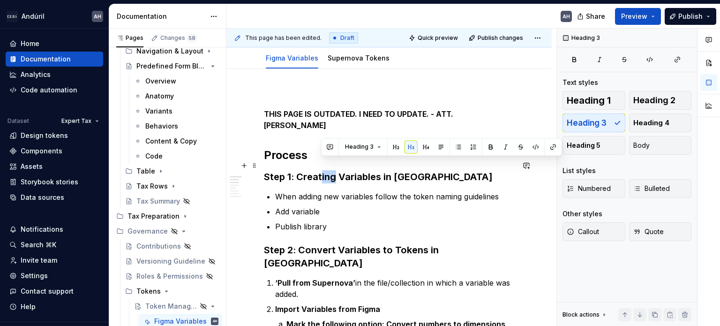
drag, startPoint x: 321, startPoint y: 166, endPoint x: 334, endPoint y: 167, distance: 13.2
click at [334, 170] on h3 "Step 1: Creating Variables in Figma" at bounding box center [389, 176] width 250 height 13
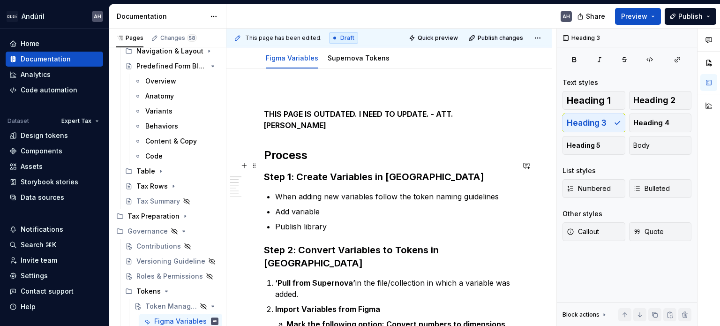
click at [420, 170] on h3 "Step 1: Create Variables in Figma" at bounding box center [389, 176] width 250 height 13
click at [341, 206] on p "Add variable" at bounding box center [394, 211] width 239 height 11
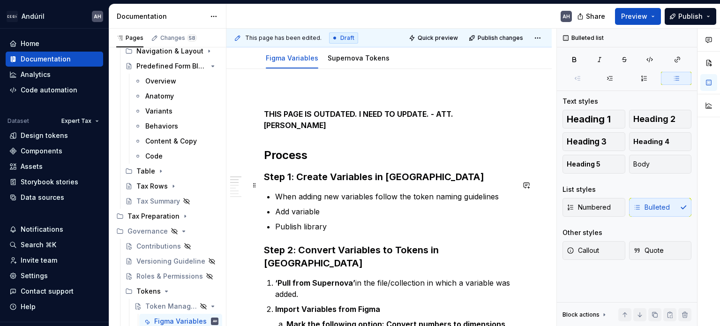
click at [413, 191] on p "When adding new variables follow the token naming guidelines" at bounding box center [394, 196] width 239 height 11
click at [507, 191] on p "When adding new variables follow the token naming guidelines" at bounding box center [394, 196] width 239 height 11
click at [357, 206] on p "Add variable" at bounding box center [394, 211] width 239 height 11
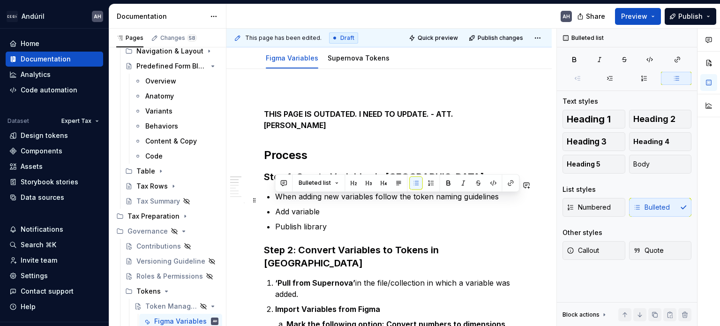
drag, startPoint x: 331, startPoint y: 216, endPoint x: 289, endPoint y: 204, distance: 43.6
click at [328, 221] on p "Publish library" at bounding box center [394, 226] width 239 height 11
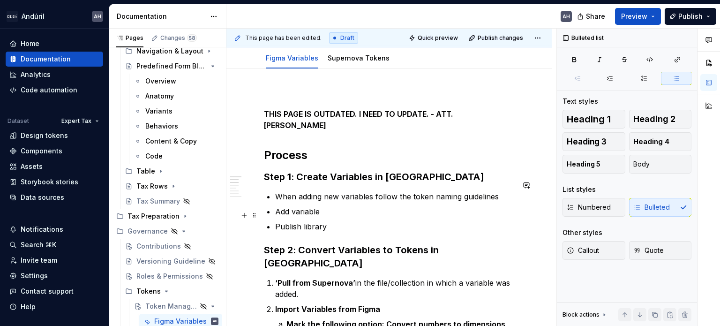
click at [340, 221] on p "Publish library" at bounding box center [394, 226] width 239 height 11
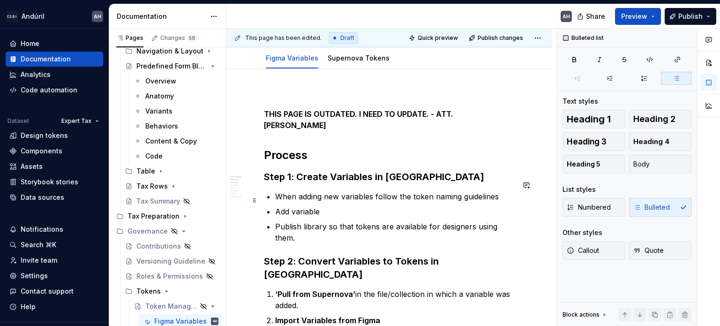
click at [328, 206] on p "Add variable" at bounding box center [394, 211] width 239 height 11
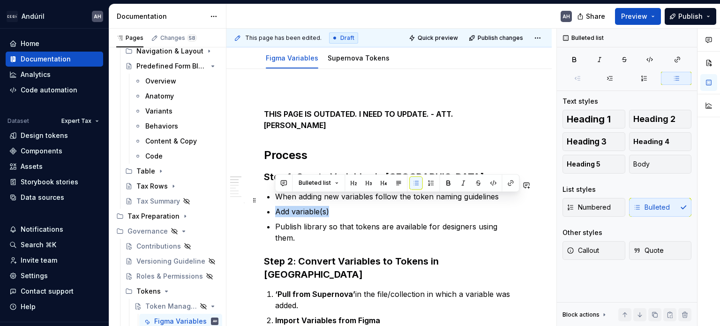
drag, startPoint x: 316, startPoint y: 200, endPoint x: 273, endPoint y: 199, distance: 42.7
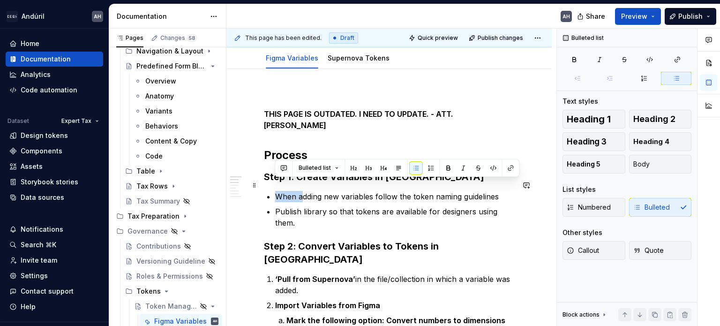
drag, startPoint x: 302, startPoint y: 185, endPoint x: 270, endPoint y: 183, distance: 32.0
click at [275, 191] on li "When adding new variables follow the token naming guidelines" at bounding box center [394, 196] width 239 height 11
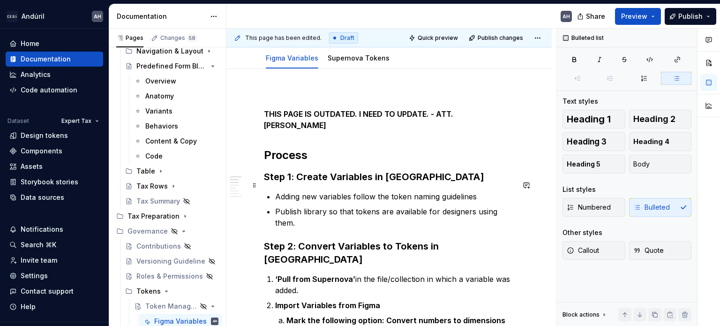
click at [377, 191] on p "Adding new variables follow the token naming guidelines" at bounding box center [394, 196] width 239 height 11
click at [469, 191] on p "Adding new variables following the token naming guidelines" at bounding box center [394, 196] width 239 height 11
click at [350, 210] on p "Publish library so that tokens are available for designers using them." at bounding box center [394, 217] width 239 height 23
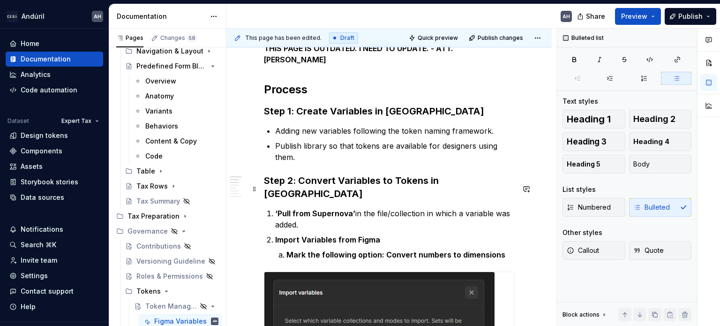
scroll to position [188, 0]
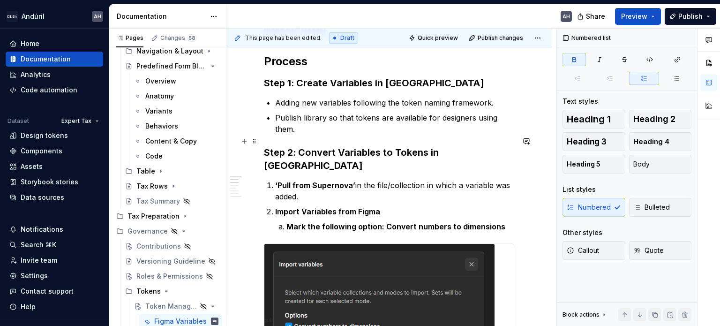
click at [295, 146] on h3 "Step 2: Convert Variables to Tokens in Token Studio" at bounding box center [389, 159] width 250 height 26
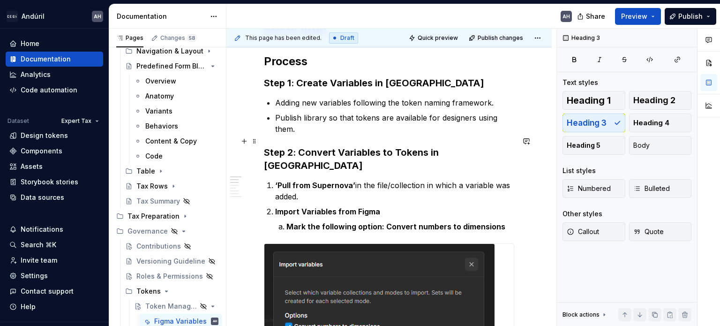
click at [299, 146] on h3 "Step 2: Convert Variables to Tokens in Token Studio" at bounding box center [389, 159] width 250 height 26
click at [330, 121] on p "Publish library so that tokens are available for designers using them." at bounding box center [394, 123] width 239 height 23
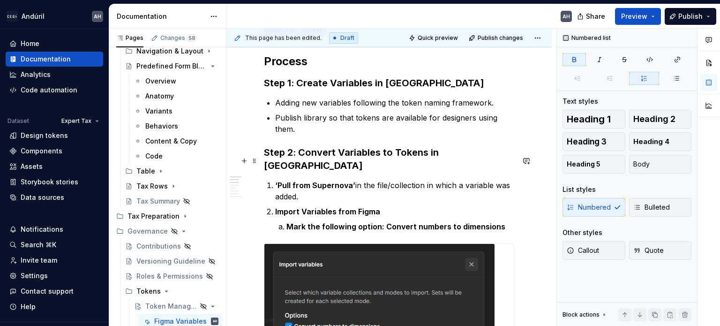
click at [282, 181] on strong "‘Pull from Supernova’" at bounding box center [315, 185] width 80 height 9
click at [275, 181] on strong "‘Pull from Supernova’" at bounding box center [315, 185] width 80 height 9
click at [380, 146] on h3 "Step 2: Convert Variables to Tokens in Token Studio" at bounding box center [389, 159] width 250 height 26
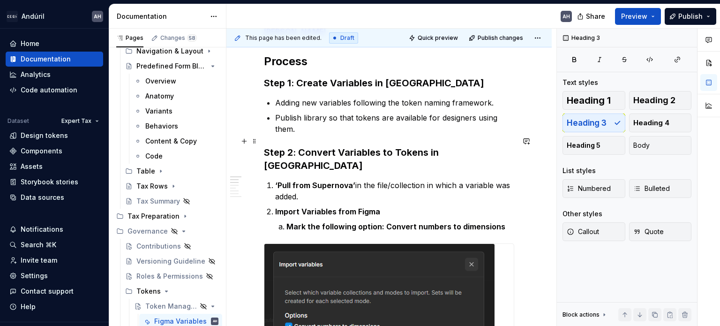
click at [352, 146] on h3 "Step 2: Convert Variables to Tokens in Token Studio" at bounding box center [389, 159] width 250 height 26
click at [383, 146] on h3 "Step 2: Convert Variables to Tokens in Token Studio" at bounding box center [389, 159] width 250 height 26
click at [453, 146] on h3 "Step 2: Convert Variables to Tokens in Token Studio" at bounding box center [389, 159] width 250 height 26
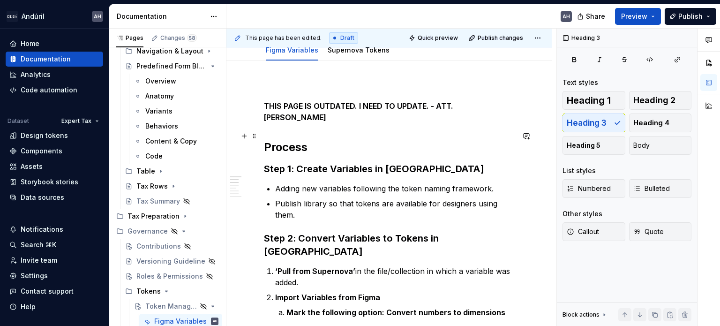
scroll to position [94, 0]
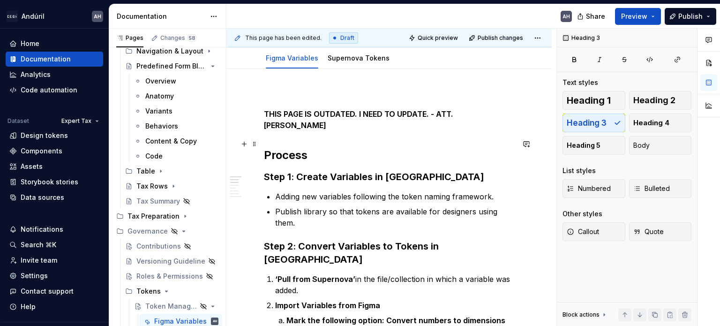
click at [328, 148] on h2 "Process" at bounding box center [389, 155] width 250 height 15
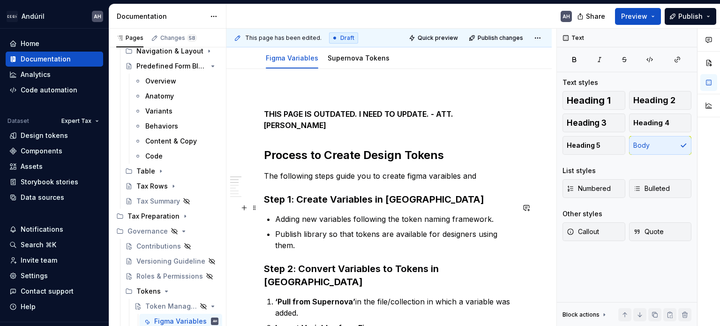
click at [493, 213] on p "Adding new variables following the token naming framework." at bounding box center [394, 218] width 239 height 11
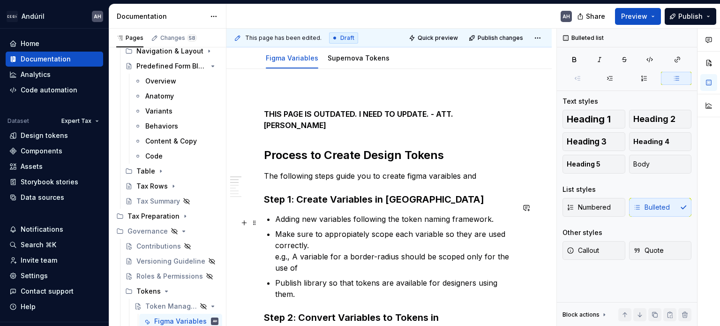
click at [347, 228] on p "Make sure to appropiately scope each variable so they are used correctly. e.g.,…" at bounding box center [394, 250] width 239 height 45
click at [278, 213] on p "Adding new variables following the token naming framework." at bounding box center [394, 218] width 239 height 11
click at [275, 213] on p "Adding new variables following the token naming framework." at bounding box center [394, 218] width 239 height 11
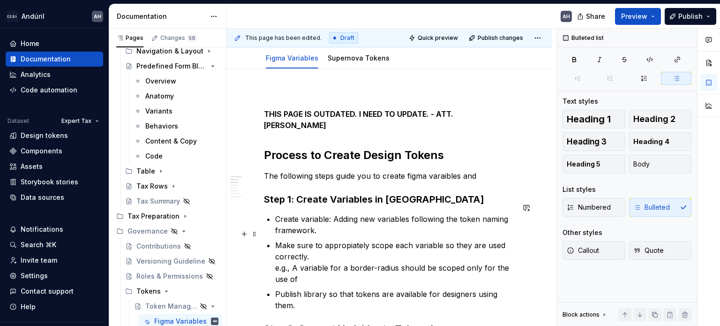
click at [277, 240] on p "Make sure to appropiately scope each variable so they are used correctly. e.g.,…" at bounding box center [394, 262] width 239 height 45
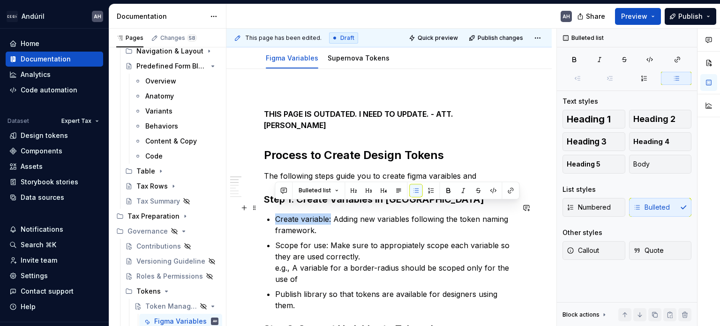
drag, startPoint x: 330, startPoint y: 210, endPoint x: 273, endPoint y: 206, distance: 57.4
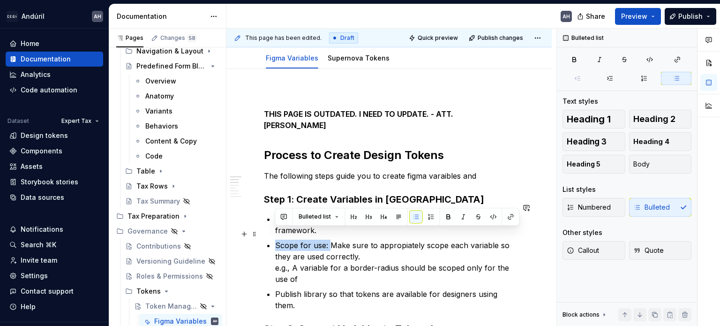
drag, startPoint x: 329, startPoint y: 234, endPoint x: 265, endPoint y: 234, distance: 63.8
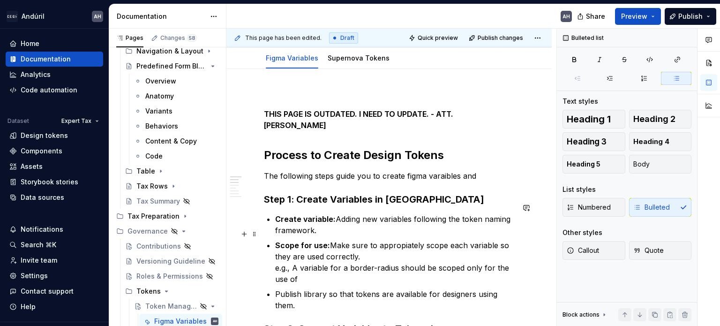
click at [305, 272] on p "Scope for use: Make sure to appropiately scope each variable so they are used c…" at bounding box center [394, 262] width 239 height 45
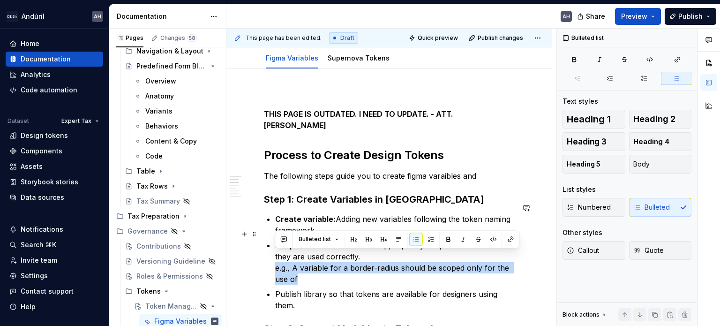
drag, startPoint x: 304, startPoint y: 268, endPoint x: 268, endPoint y: 260, distance: 36.9
drag, startPoint x: 319, startPoint y: 270, endPoint x: 268, endPoint y: 257, distance: 52.3
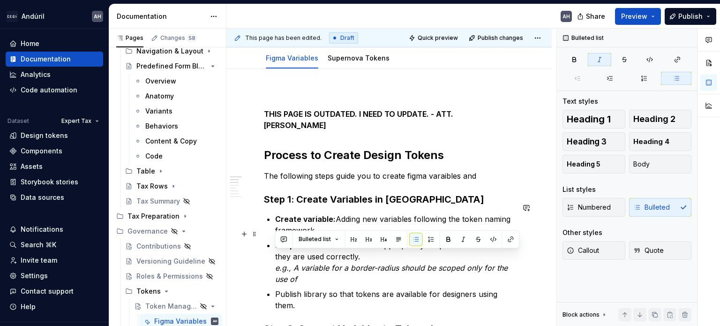
click at [388, 263] on p "Scope for use: Make sure to appropiately scope each variable so they are used c…" at bounding box center [394, 262] width 239 height 45
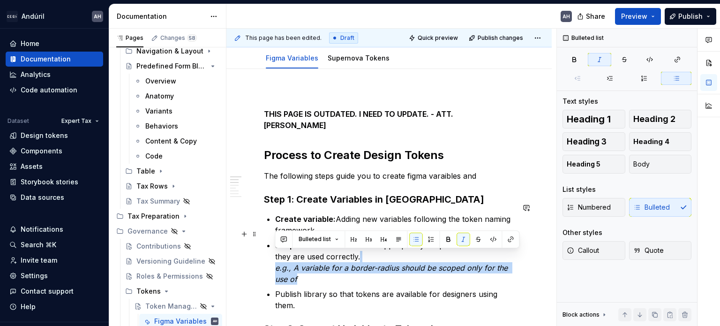
click at [304, 265] on p "Scope for use: Make sure to appropiately scope each variable so they are used c…" at bounding box center [394, 262] width 239 height 45
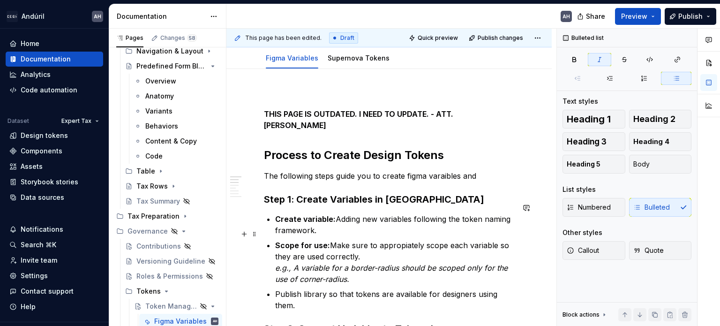
click at [399, 240] on p "Scope for use: Make sure to appropiately scope each variable so they are used c…" at bounding box center [394, 262] width 239 height 45
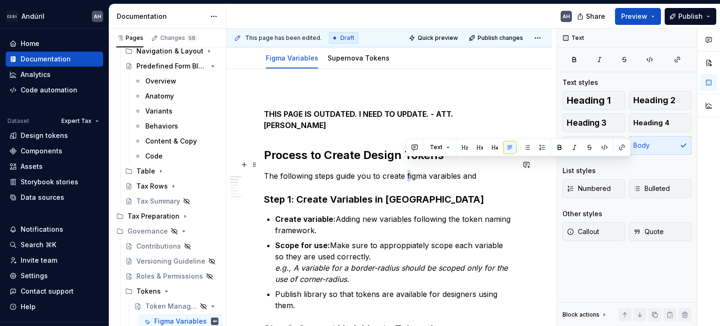
click at [407, 170] on p "The following steps guide you to create figma varaibles and" at bounding box center [389, 175] width 250 height 11
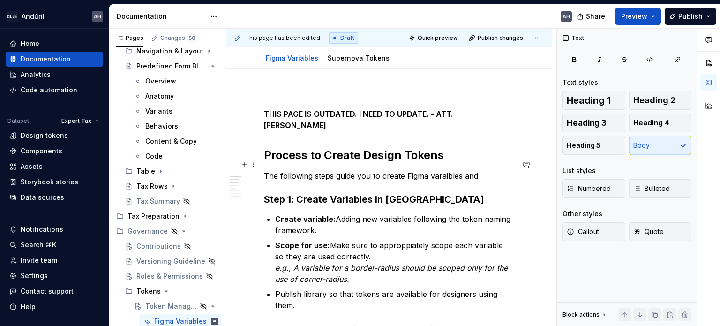
click at [446, 170] on p "The following steps guide you to create Figma varaibles and" at bounding box center [389, 175] width 250 height 11
click at [396, 240] on p "Scope for use: Make sure to approppiately scope each variable so they are used …" at bounding box center [394, 262] width 239 height 45
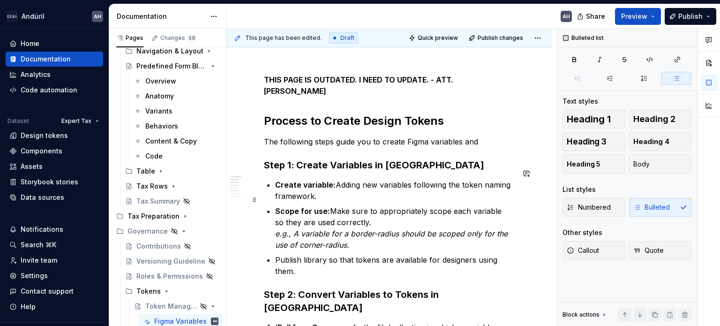
scroll to position [141, 0]
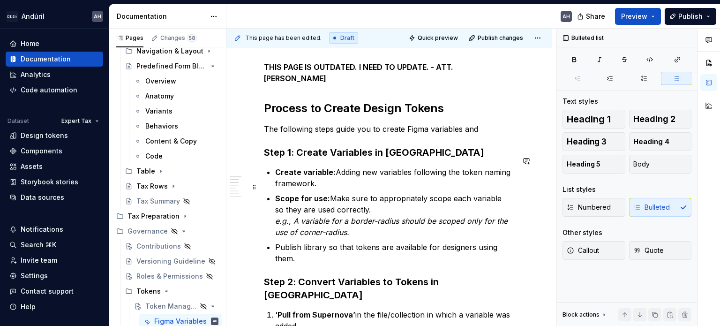
click at [283, 194] on p "Scope for use: Make sure to appropriately scope each variable so they are used …" at bounding box center [394, 215] width 239 height 45
click at [306, 227] on ul "Create variable: Adding new variables following the token naming framework. Sco…" at bounding box center [394, 216] width 239 height 98
click at [275, 242] on p "Publish library so that tokens are available for designers using them." at bounding box center [394, 253] width 239 height 23
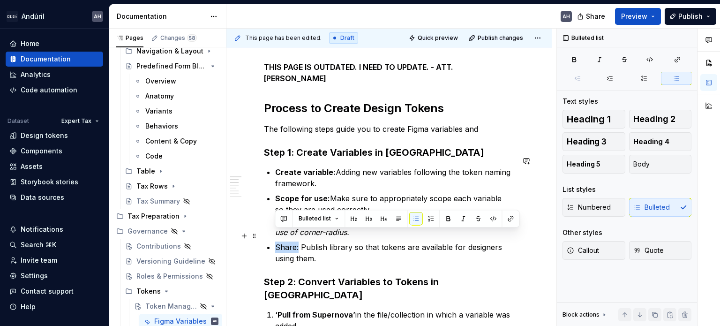
drag, startPoint x: 281, startPoint y: 235, endPoint x: 276, endPoint y: 235, distance: 5.2
click at [276, 242] on p "Share: Publish library so that tokens are available for designers using them." at bounding box center [394, 253] width 239 height 23
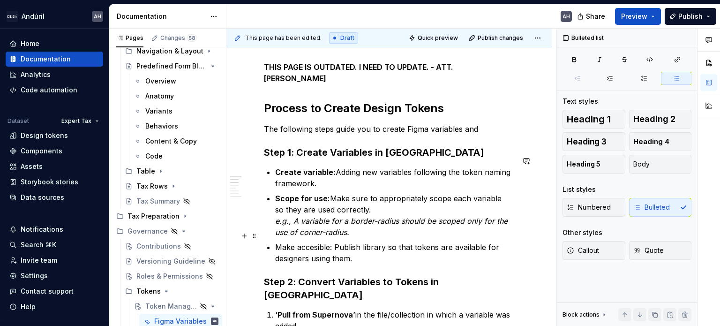
click at [325, 242] on p "Make accesible: Publish library so that tokens are available for designers usin…" at bounding box center [394, 253] width 239 height 23
click at [315, 242] on p "Make accesible: Publish library so that tokens are available for designers usin…" at bounding box center [394, 253] width 239 height 23
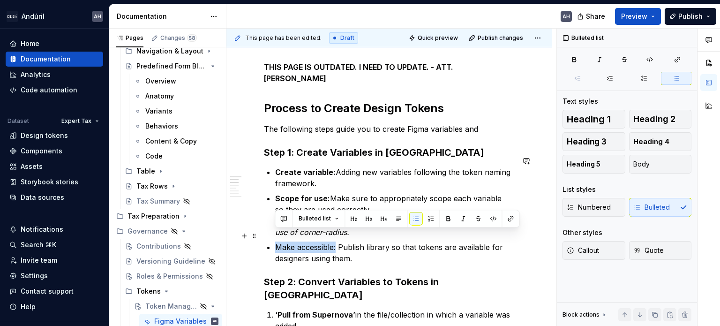
drag, startPoint x: 335, startPoint y: 235, endPoint x: 273, endPoint y: 230, distance: 62.6
click at [351, 251] on p "Make accessible: Publish library so that tokens are available for designers usi…" at bounding box center [394, 253] width 239 height 23
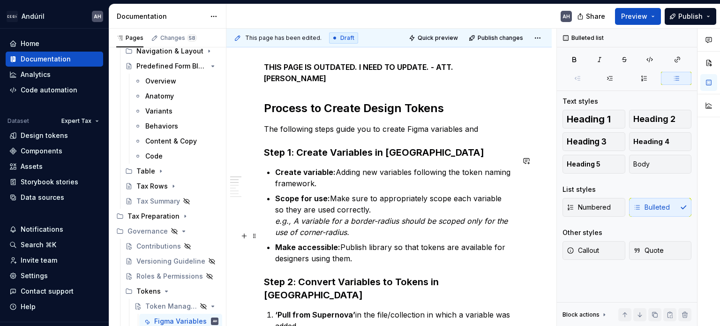
click at [360, 249] on p "Make accessible: Publish library so that tokens are available for designers usi…" at bounding box center [394, 253] width 239 height 23
click at [363, 247] on p "Make accessible: Publish library so that tokens are available for designers usi…" at bounding box center [394, 253] width 239 height 23
click at [387, 167] on p "Create variable: Adding new variables following the token naming framework." at bounding box center [394, 178] width 239 height 23
click at [417, 146] on h3 "Step 1: Create Variables in Figma" at bounding box center [389, 152] width 250 height 13
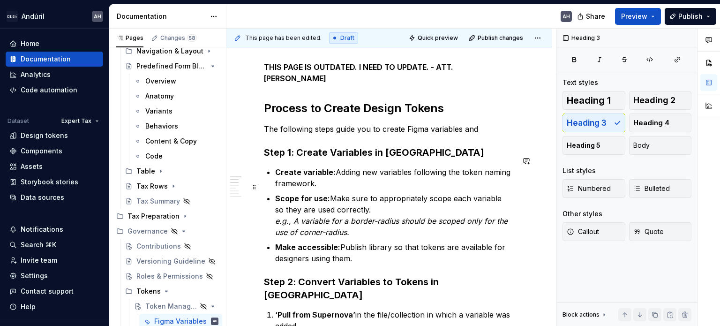
click at [378, 200] on p "Scope for use: Make sure to appropriately scope each variable so they are used …" at bounding box center [394, 215] width 239 height 45
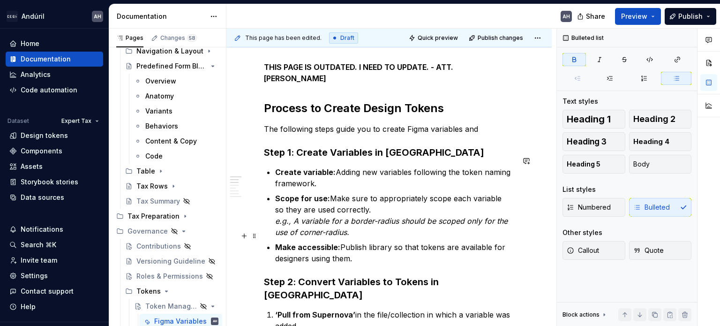
click at [368, 228] on ul "Create variable: Adding new variables following the token naming framework. Sco…" at bounding box center [394, 216] width 239 height 98
click at [333, 193] on p "Scope for use: Make sure to appropriately scope each variable so they are used …" at bounding box center [394, 215] width 239 height 45
click at [358, 247] on p "Make accessible: Publish library so that tokens are available for designers usi…" at bounding box center [394, 253] width 239 height 23
click at [365, 242] on p "Make accessible: Publish library so that tokens are available for designers usi…" at bounding box center [394, 253] width 239 height 23
click at [388, 242] on p "Make accessible: Publish library so that tokens are available for designers usi…" at bounding box center [394, 253] width 239 height 23
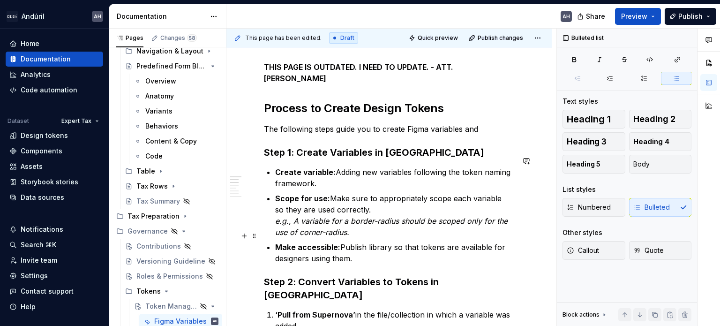
click at [383, 242] on p "Make accessible: Publish library so that tokens are available for designers usi…" at bounding box center [394, 253] width 239 height 23
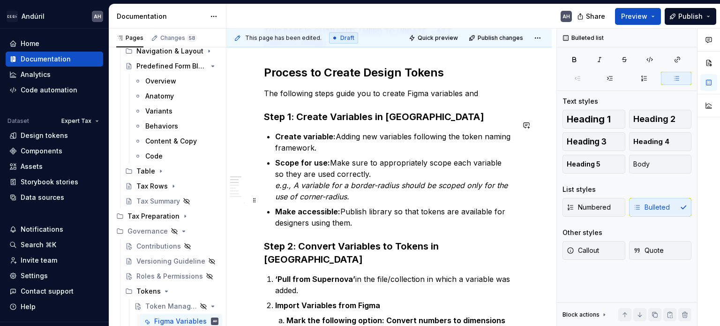
scroll to position [188, 0]
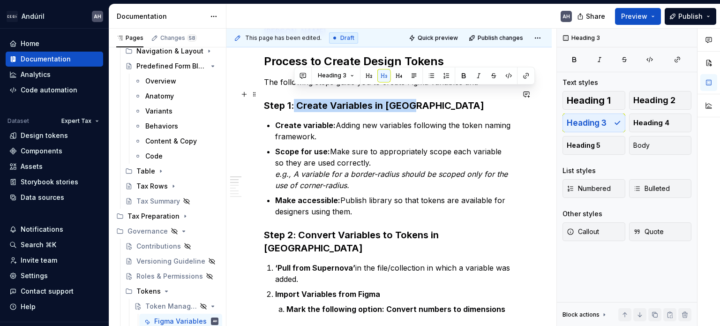
drag, startPoint x: 295, startPoint y: 91, endPoint x: 450, endPoint y: 91, distance: 155.3
click at [450, 99] on h3 "Step 1: Create Variables in Figma" at bounding box center [389, 105] width 250 height 13
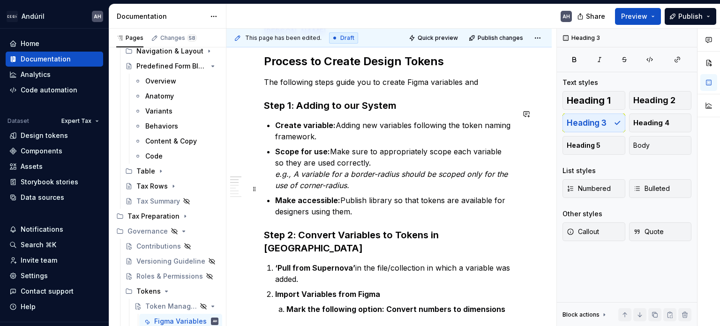
click at [381, 195] on p "Make accessible: Publish library so that tokens are available for designers usi…" at bounding box center [394, 206] width 239 height 23
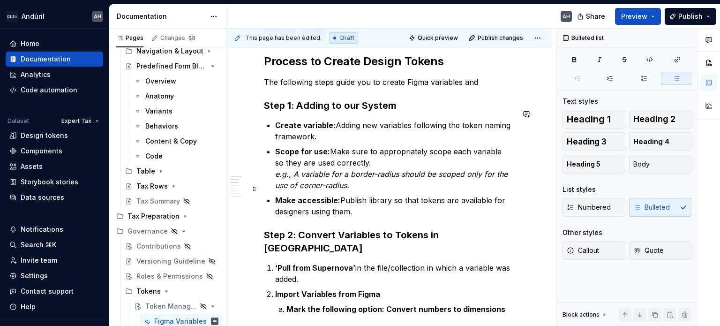
click at [380, 199] on p "Make accessible: Publish library so that tokens are available for designers usi…" at bounding box center [394, 206] width 239 height 23
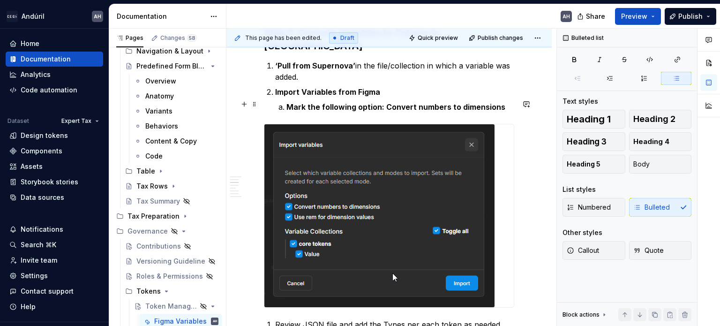
scroll to position [375, 0]
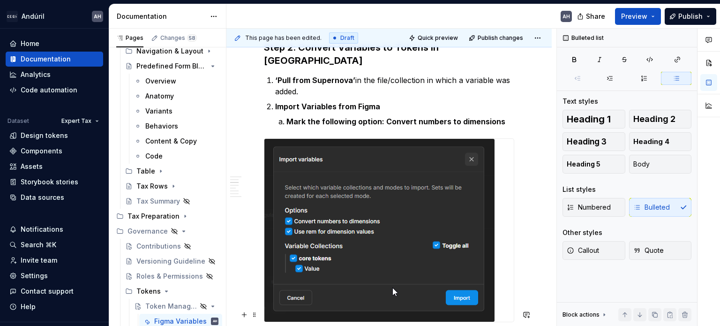
type textarea "*"
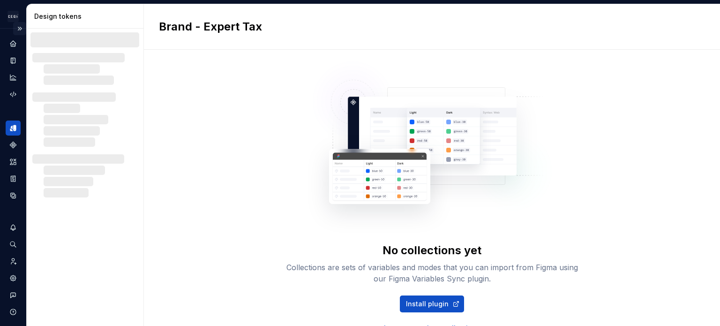
click at [14, 29] on button "Expand sidebar" at bounding box center [19, 28] width 13 height 13
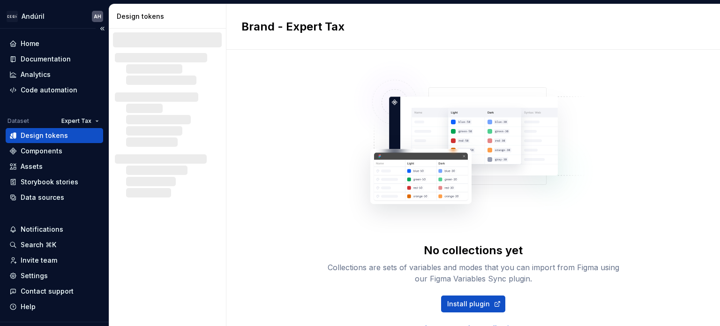
click at [49, 136] on div "Design tokens" at bounding box center [44, 135] width 47 height 9
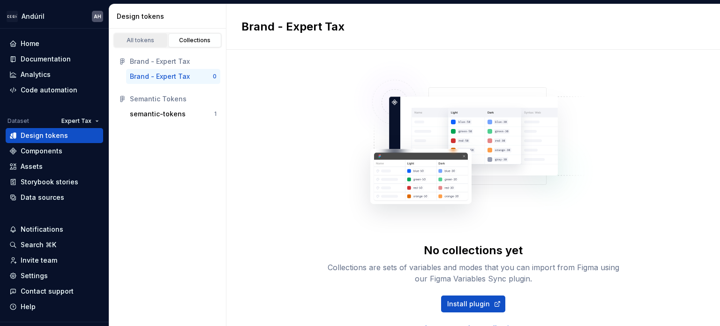
click at [134, 35] on link "All tokens" at bounding box center [140, 40] width 53 height 14
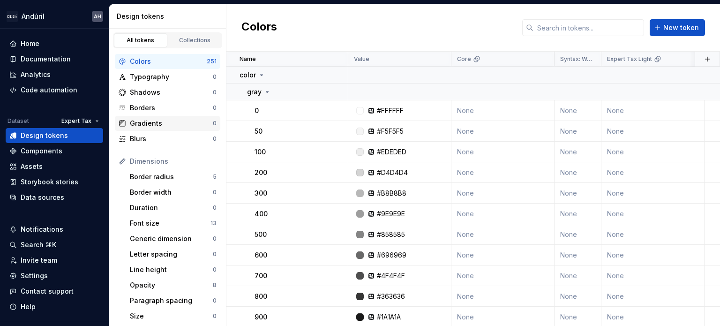
click at [163, 123] on div "Gradients" at bounding box center [171, 123] width 83 height 9
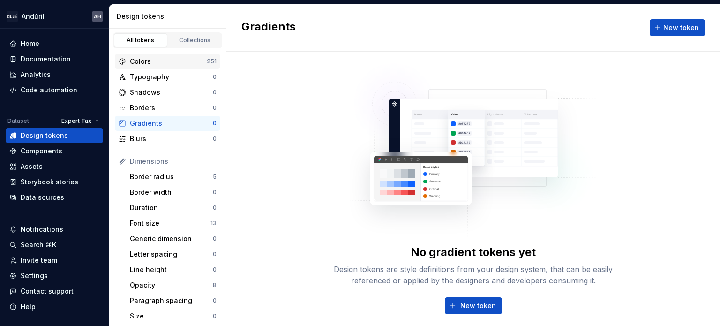
click at [167, 57] on div "Colors" at bounding box center [168, 61] width 77 height 9
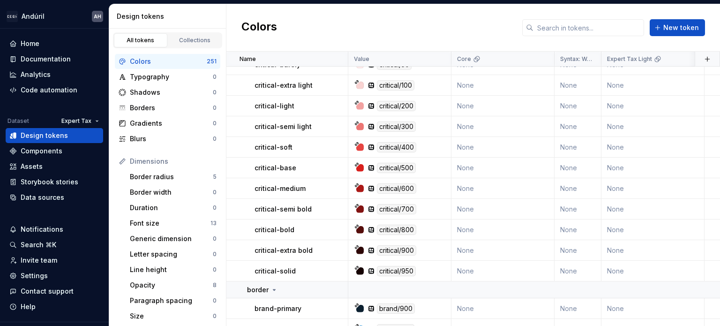
scroll to position [5465, 0]
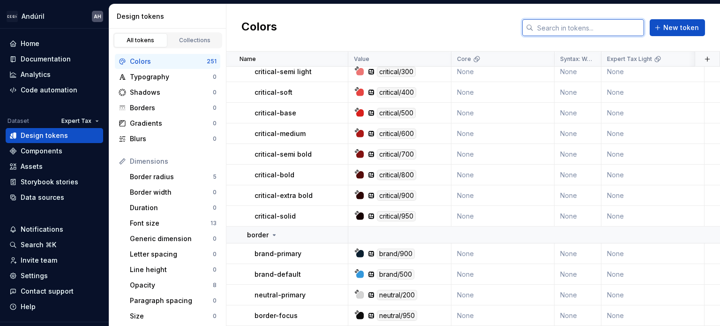
click at [563, 35] on input "text" at bounding box center [589, 27] width 111 height 17
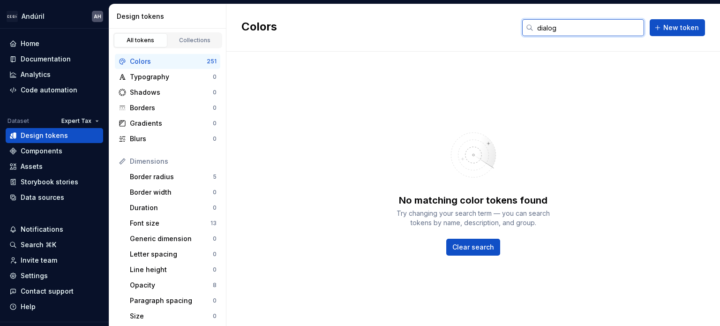
type input "dialog"
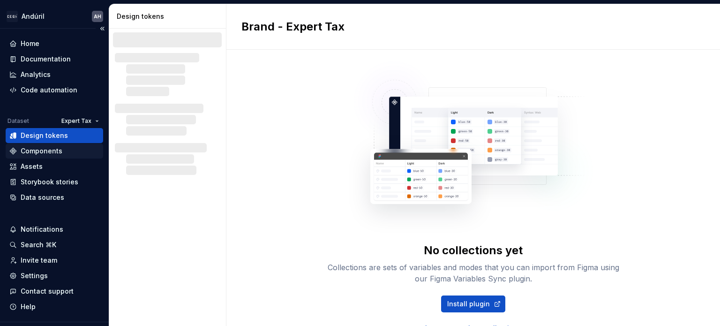
click at [31, 150] on div "Components" at bounding box center [42, 150] width 42 height 9
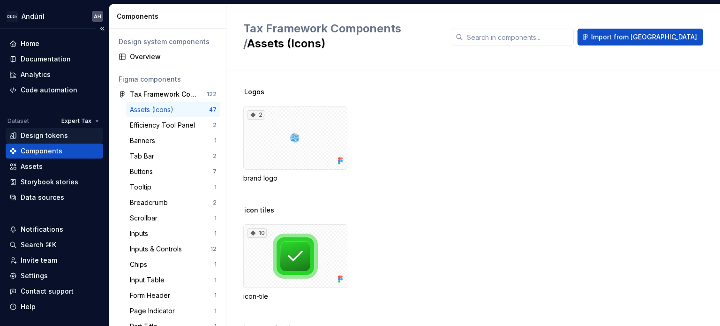
click at [54, 133] on div "Design tokens" at bounding box center [44, 135] width 47 height 9
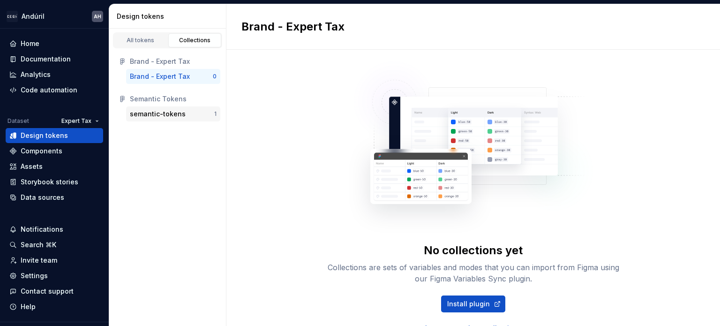
click at [167, 115] on div "semantic-tokens" at bounding box center [158, 113] width 56 height 9
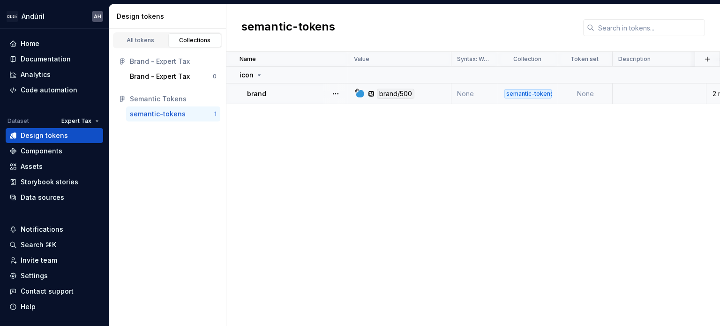
click at [283, 92] on div "brand" at bounding box center [297, 93] width 100 height 9
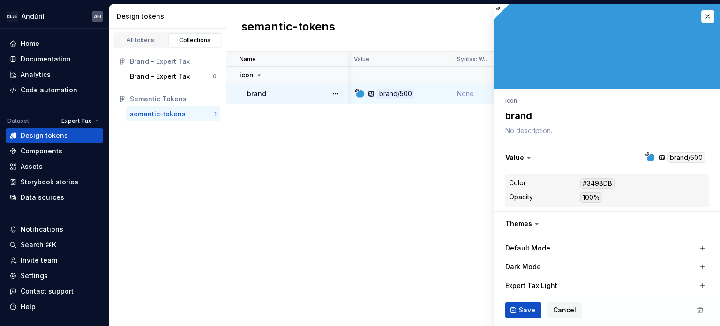
scroll to position [0, 77]
type textarea "*"
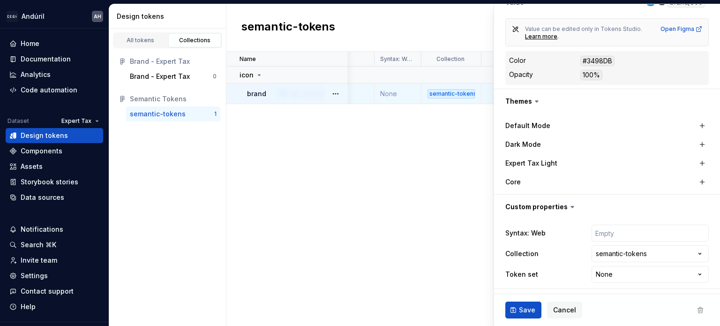
scroll to position [0, 0]
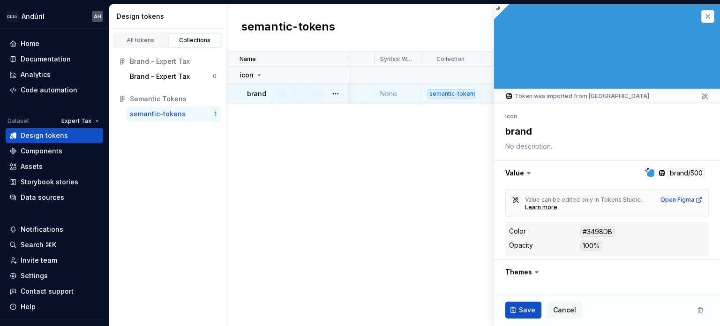
click at [702, 18] on button "button" at bounding box center [708, 16] width 13 height 13
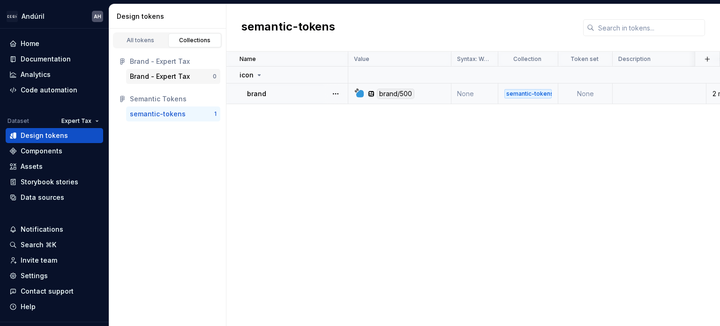
click at [169, 74] on div "Brand - Expert Tax" at bounding box center [160, 76] width 60 height 9
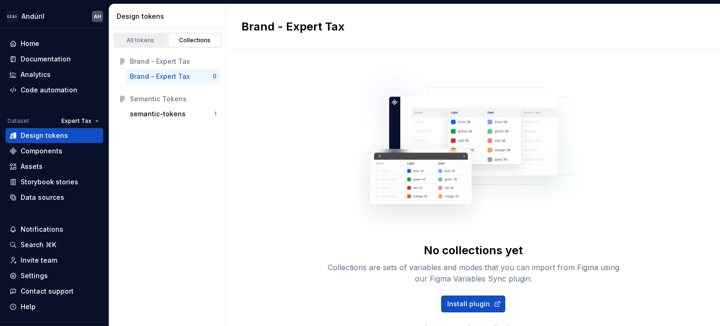
click at [143, 42] on div "All tokens" at bounding box center [140, 41] width 47 height 8
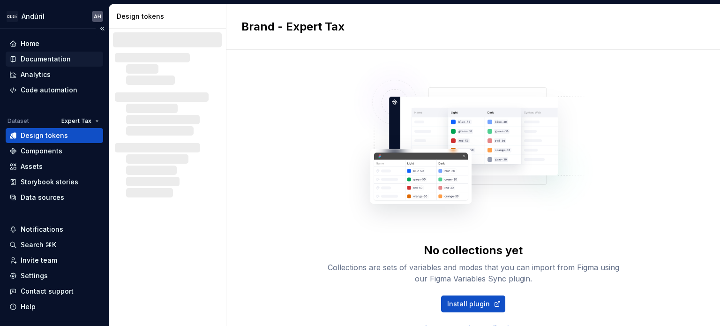
click at [26, 60] on div "Documentation" at bounding box center [46, 58] width 50 height 9
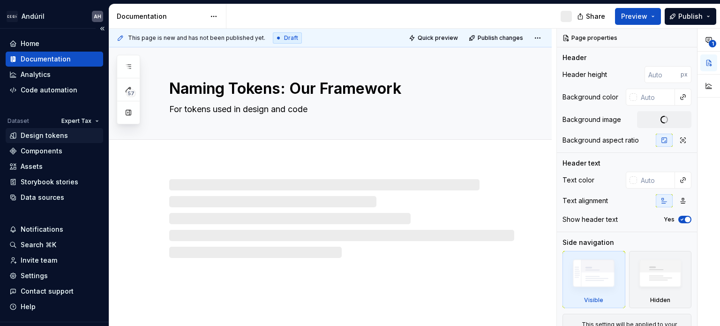
click at [25, 135] on div "Design tokens" at bounding box center [44, 135] width 47 height 9
type textarea "*"
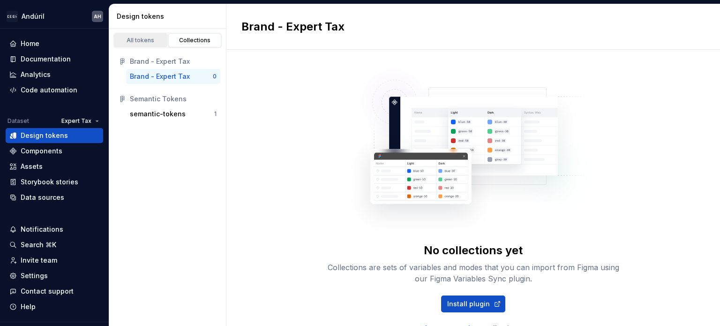
click at [156, 39] on div "All tokens" at bounding box center [140, 41] width 47 height 8
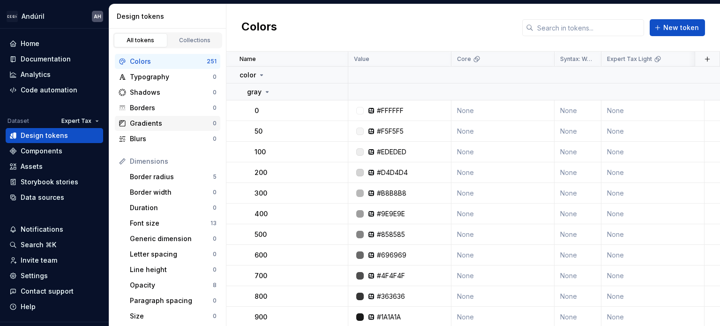
click at [164, 120] on div "Gradients" at bounding box center [171, 123] width 83 height 9
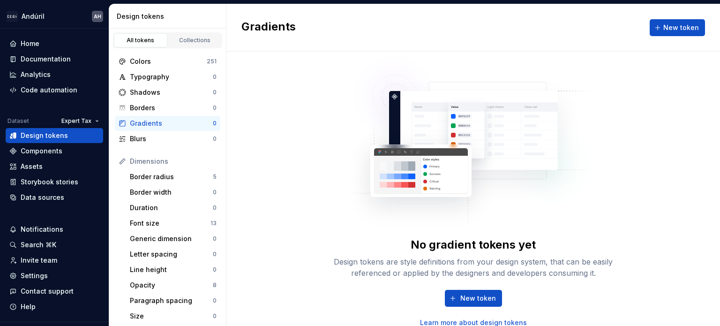
scroll to position [8, 0]
click at [158, 227] on div "Font size" at bounding box center [170, 223] width 81 height 9
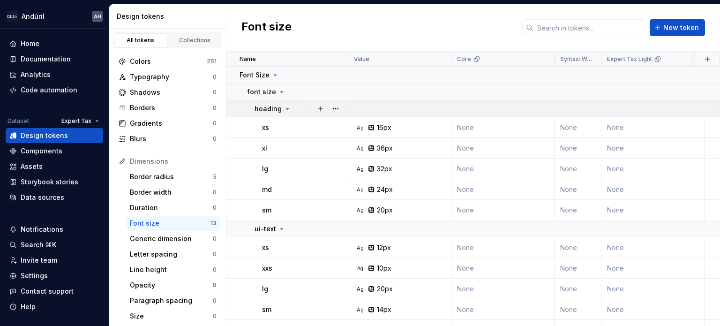
click at [287, 108] on icon at bounding box center [288, 108] width 2 height 1
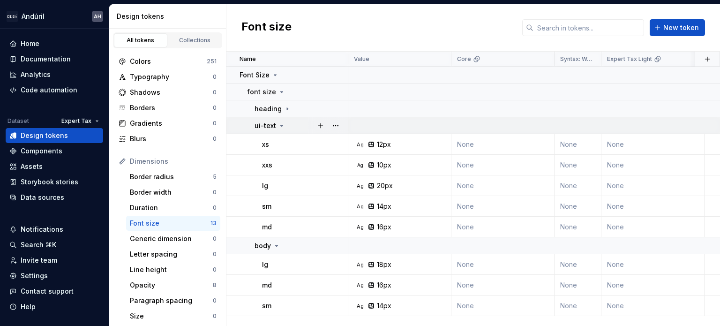
click at [282, 126] on icon at bounding box center [282, 126] width 8 height 8
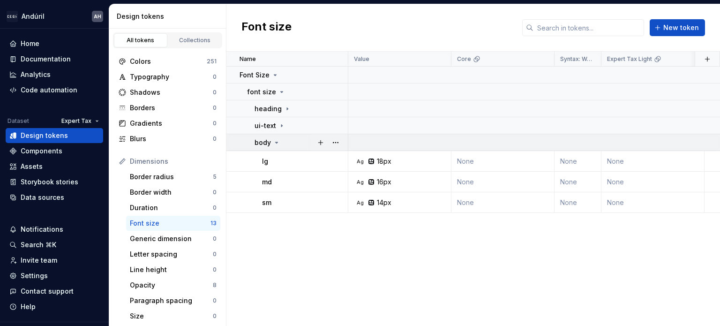
click at [277, 144] on icon at bounding box center [277, 143] width 8 height 8
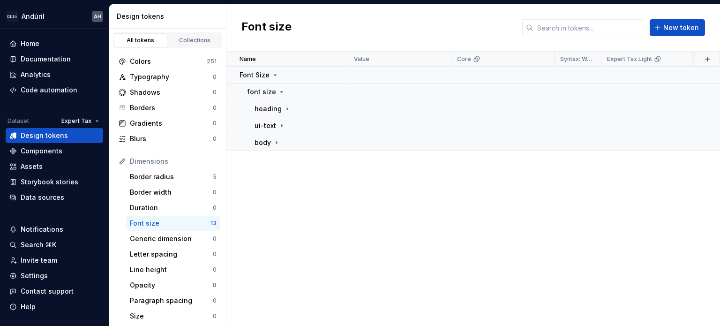
click at [276, 184] on div "Name Value Core Syntax: Web Expert Tax Light Collection Token set Default Mode …" at bounding box center [474, 189] width 494 height 274
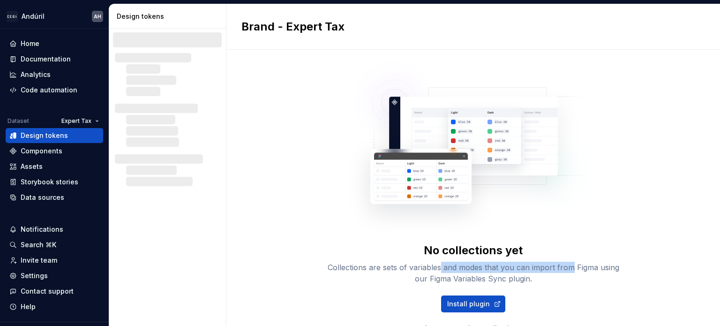
drag, startPoint x: 437, startPoint y: 265, endPoint x: 568, endPoint y: 257, distance: 131.6
click at [568, 257] on div "No collections yet Collections are sets of variables and modes that you can imp…" at bounding box center [474, 263] width 300 height 41
click at [576, 268] on div "Collections are sets of variables and modes that you can import from Figma usin…" at bounding box center [474, 273] width 300 height 23
click at [57, 133] on div "Design tokens" at bounding box center [44, 135] width 47 height 9
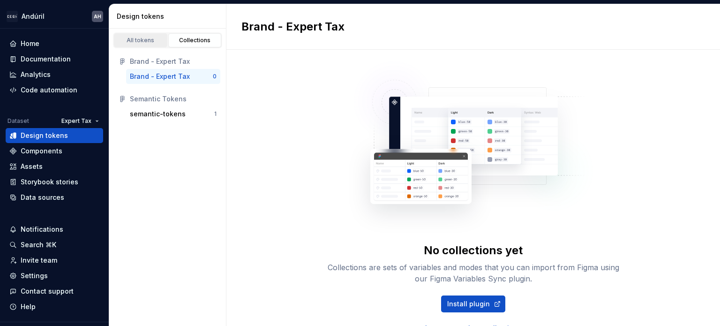
click at [146, 37] on div "All tokens" at bounding box center [140, 41] width 47 height 8
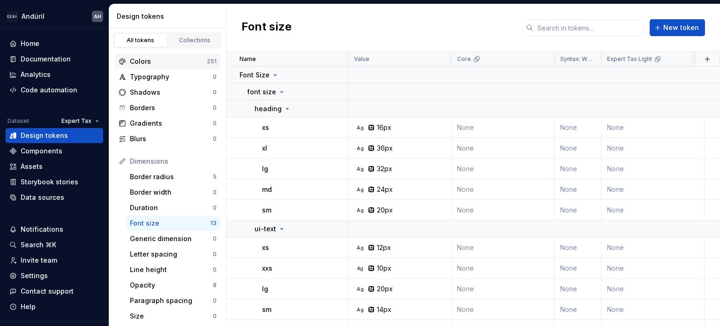
click at [185, 57] on div "Colors" at bounding box center [168, 61] width 77 height 9
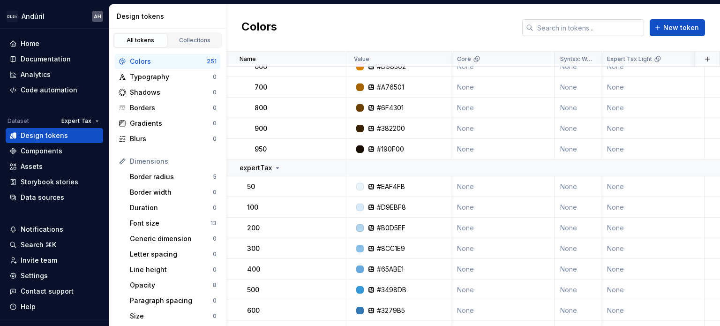
scroll to position [1173, 0]
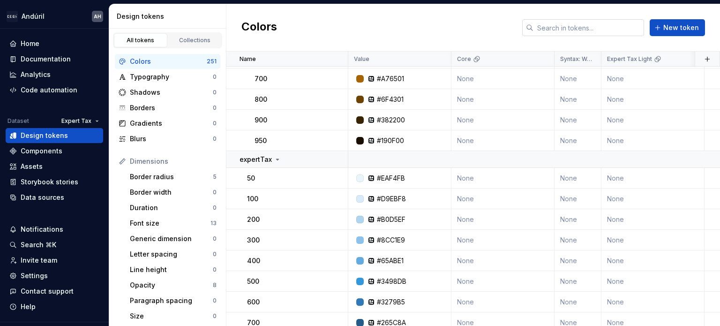
click at [609, 31] on input "text" at bounding box center [589, 27] width 111 height 17
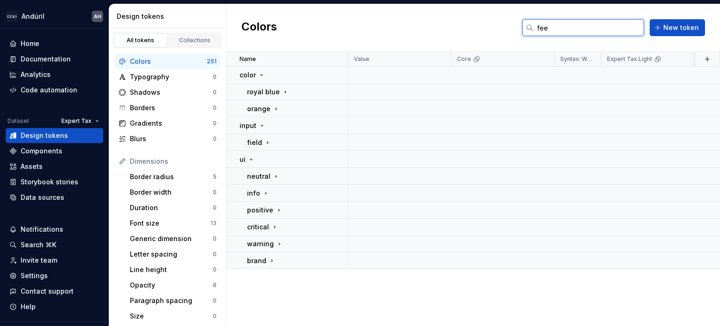
scroll to position [0, 0]
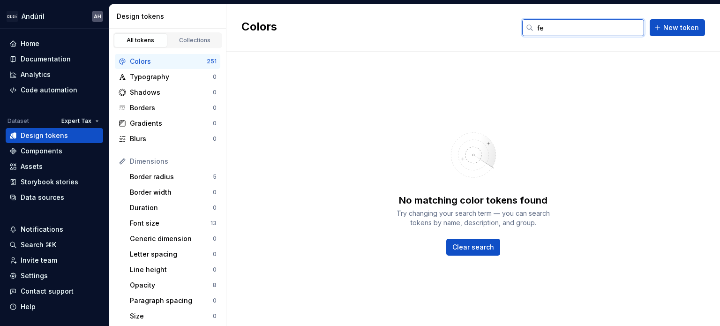
type input "f"
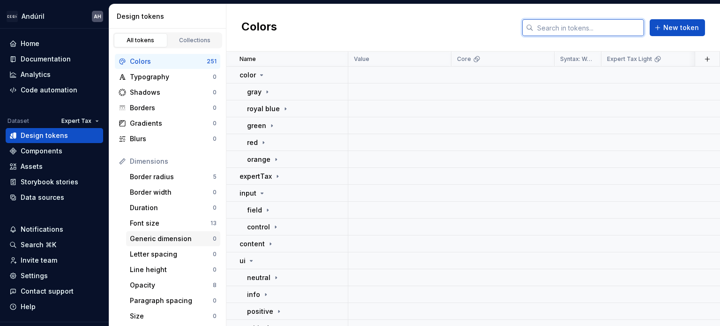
scroll to position [47, 0]
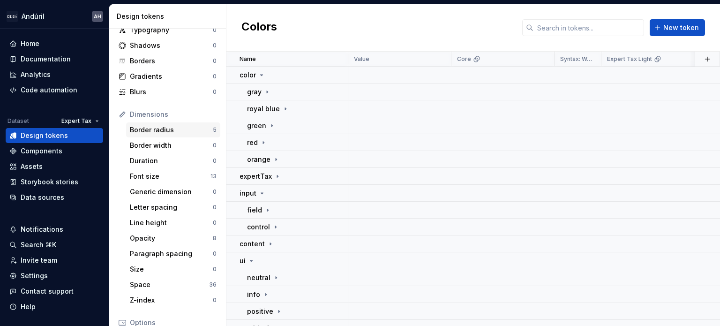
click at [177, 135] on div "Border radius 5" at bounding box center [173, 129] width 94 height 15
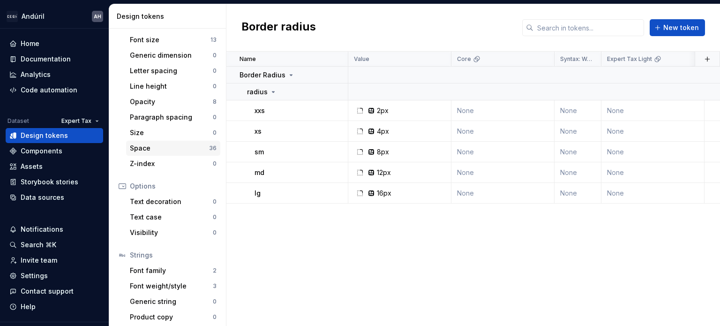
scroll to position [187, 0]
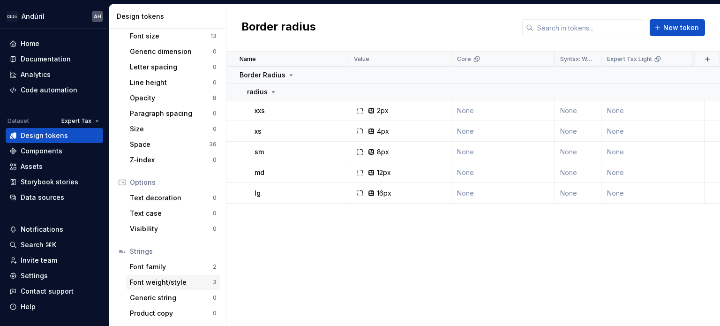
click at [166, 285] on div "Font weight/style" at bounding box center [171, 282] width 83 height 9
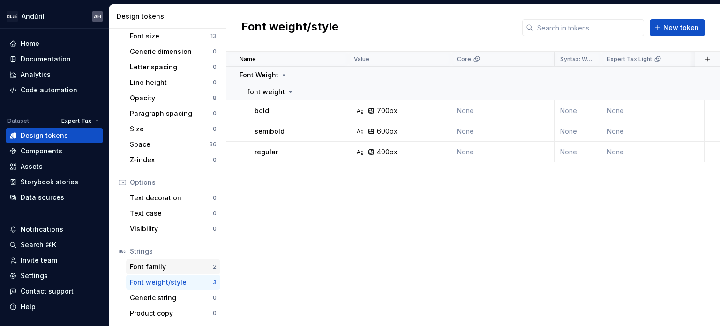
click at [176, 264] on div "Font family" at bounding box center [171, 266] width 83 height 9
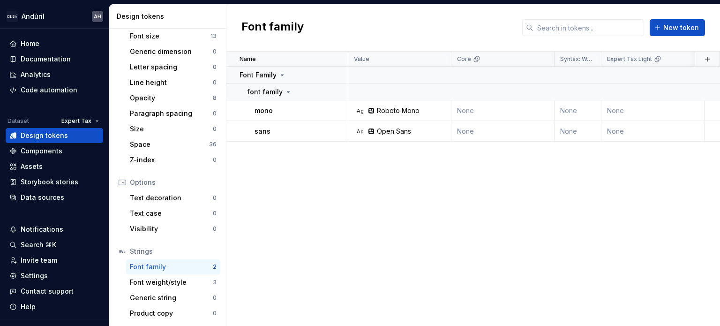
click at [161, 238] on div "Colors 251 Typography 0 Shadows 0 Borders 0 Gradients 0 Blurs 0 Dimensions Bord…" at bounding box center [167, 93] width 117 height 465
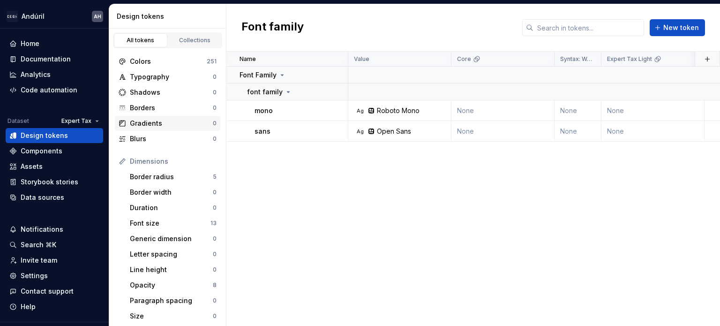
click at [162, 124] on div "Gradients" at bounding box center [171, 123] width 83 height 9
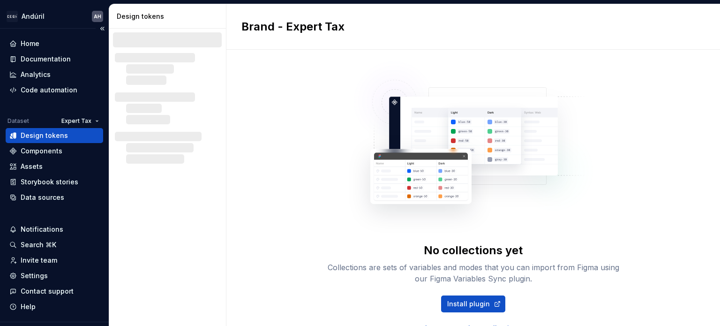
click at [57, 134] on div "Design tokens" at bounding box center [44, 135] width 47 height 9
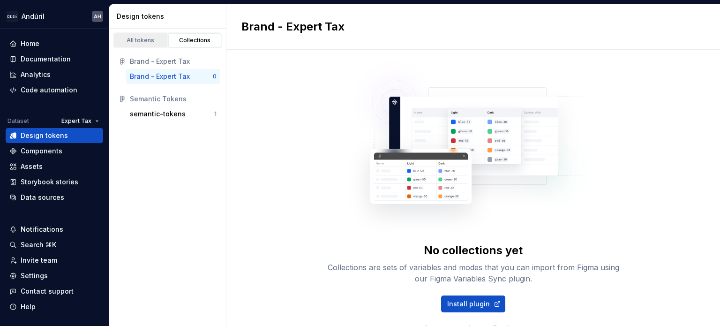
click at [131, 39] on div "All tokens" at bounding box center [140, 41] width 47 height 8
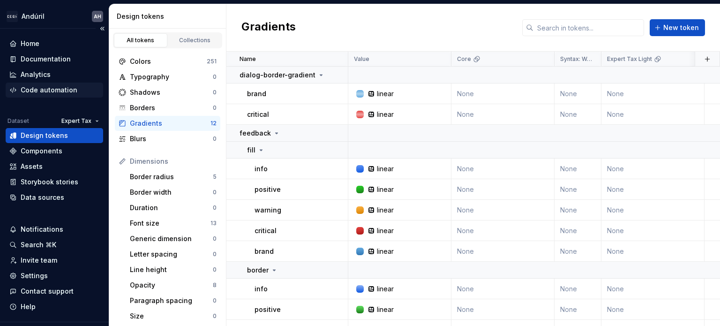
click at [37, 91] on div "Code automation" at bounding box center [49, 89] width 57 height 9
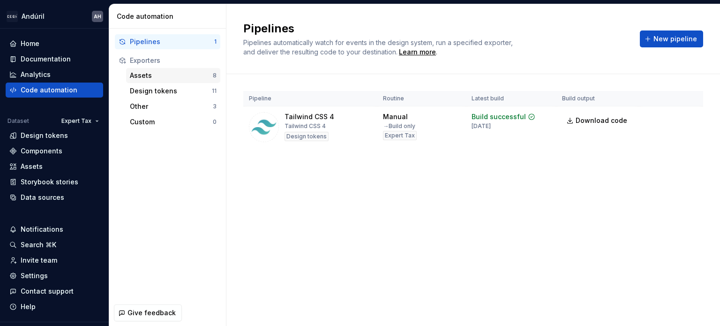
click at [188, 80] on div "Assets 8" at bounding box center [173, 75] width 94 height 15
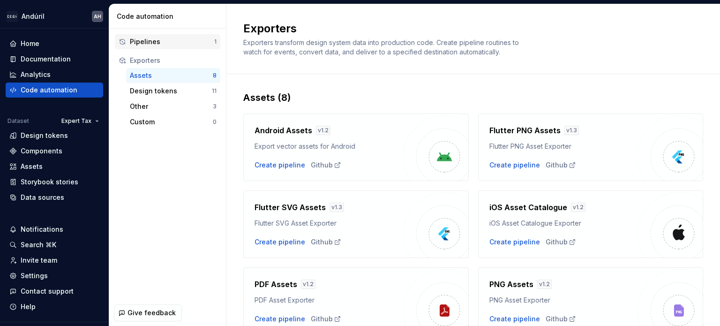
click at [144, 45] on div "Pipelines" at bounding box center [172, 41] width 84 height 9
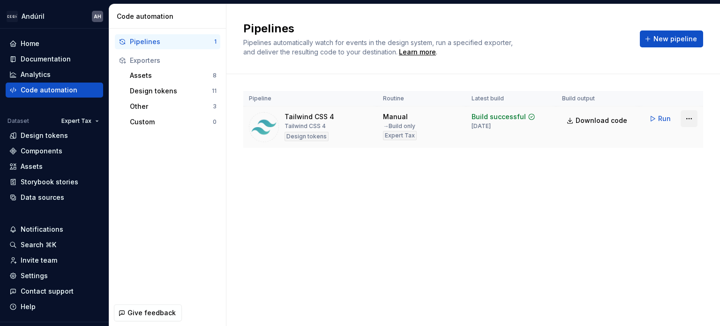
click at [692, 122] on html "Andúril AH Home Documentation Analytics Code automation Dataset Expert Tax Desi…" at bounding box center [360, 163] width 720 height 326
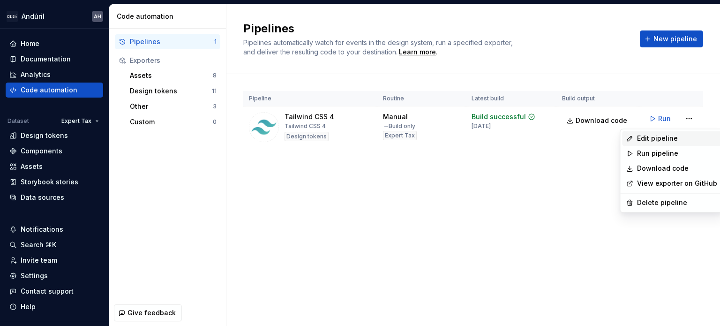
click at [647, 139] on div "Edit pipeline" at bounding box center [677, 138] width 80 height 9
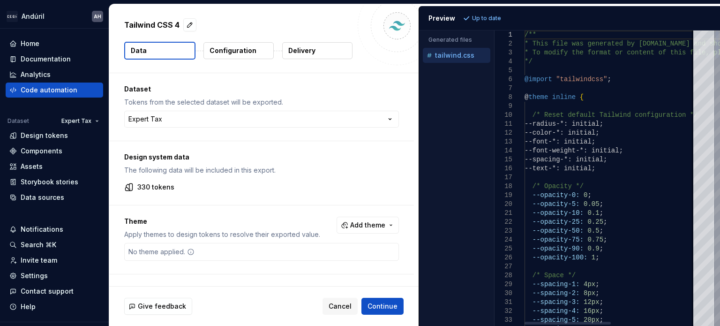
type textarea "**********"
type textarea "*"
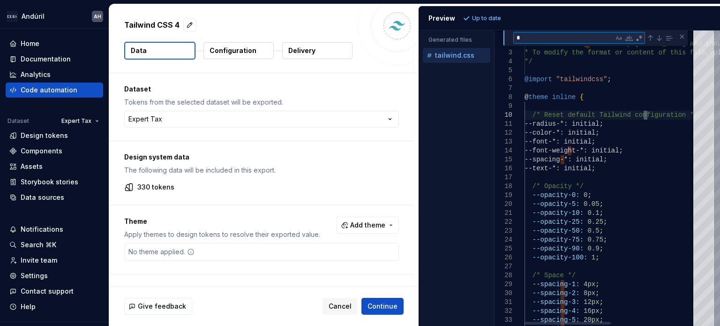
type textarea "**********"
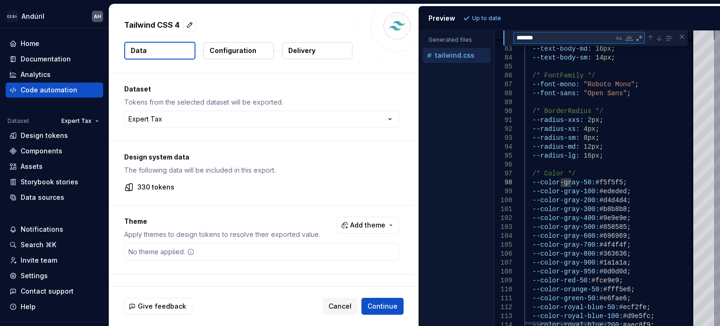
type textarea "********"
click at [532, 38] on textarea "********" at bounding box center [564, 37] width 100 height 11
type textarea "**********"
type textarea "*"
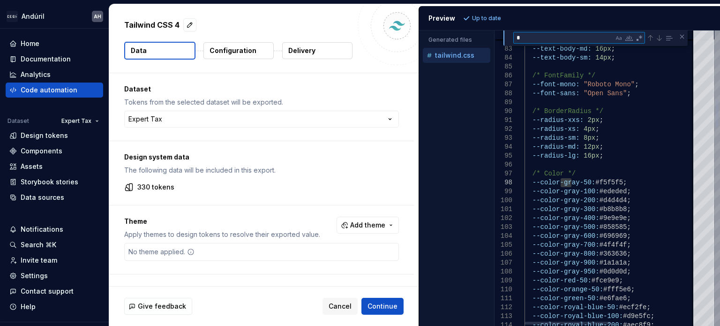
type textarea "**********"
type textarea "*"
type textarea "**********"
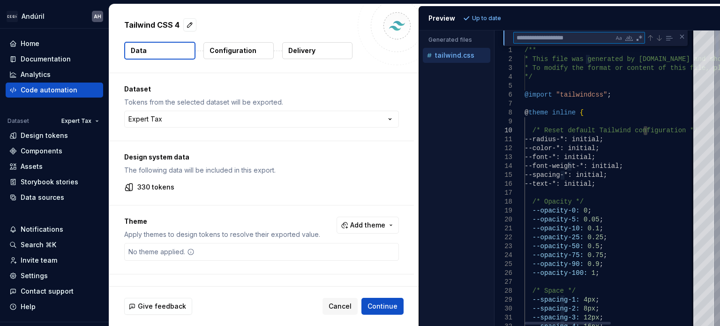
type textarea "*"
type textarea "**********"
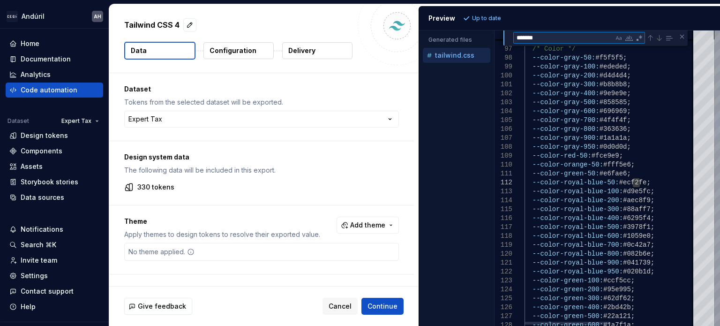
type textarea "********"
click at [532, 38] on textarea "********" at bounding box center [564, 37] width 100 height 11
type textarea "**********"
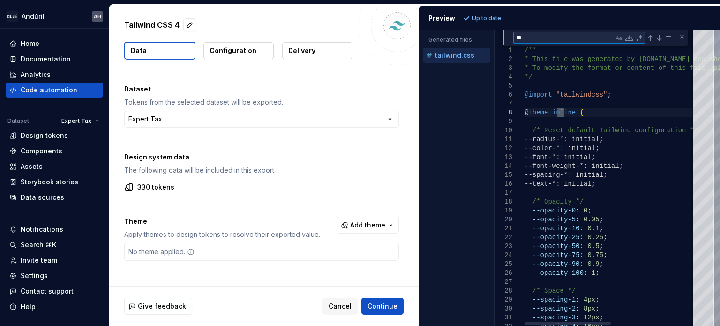
type textarea "*"
click at [372, 78] on div "**********" at bounding box center [261, 107] width 305 height 68
click at [344, 303] on span "Cancel" at bounding box center [340, 306] width 23 height 9
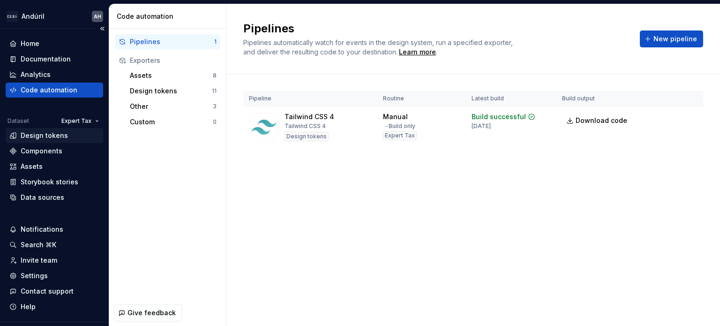
click at [33, 136] on div "Design tokens" at bounding box center [44, 135] width 47 height 9
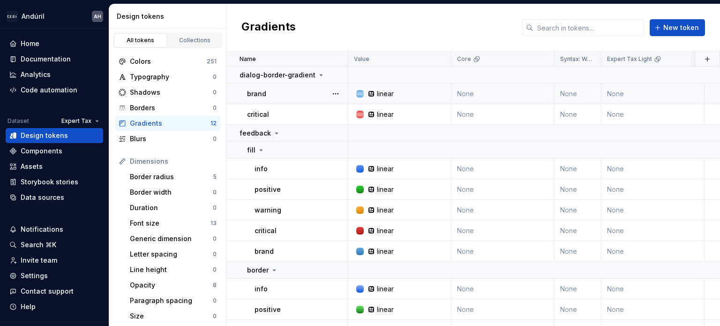
scroll to position [60, 0]
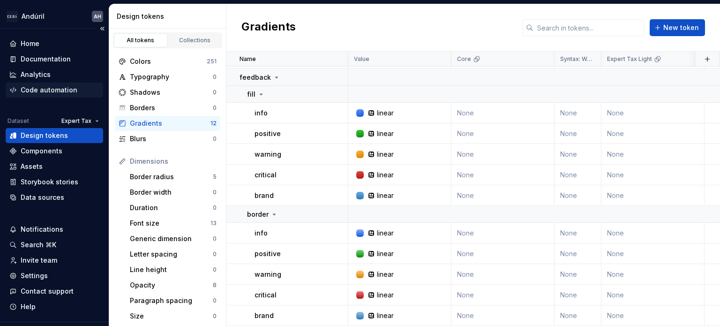
click at [29, 88] on div "Code automation" at bounding box center [49, 89] width 57 height 9
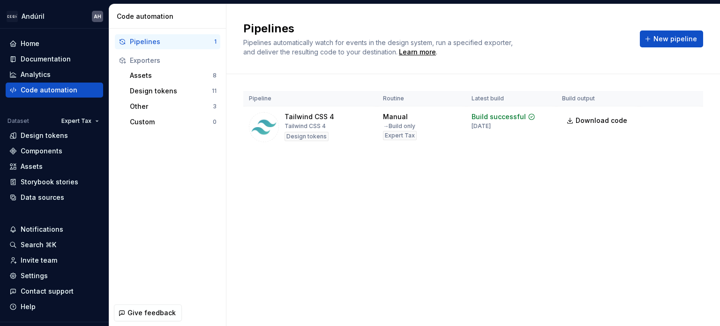
click at [418, 216] on div "Pipelines Pipelines automatically watch for events in the design system, run a …" at bounding box center [474, 165] width 494 height 322
click at [39, 137] on div "Design tokens" at bounding box center [44, 135] width 47 height 9
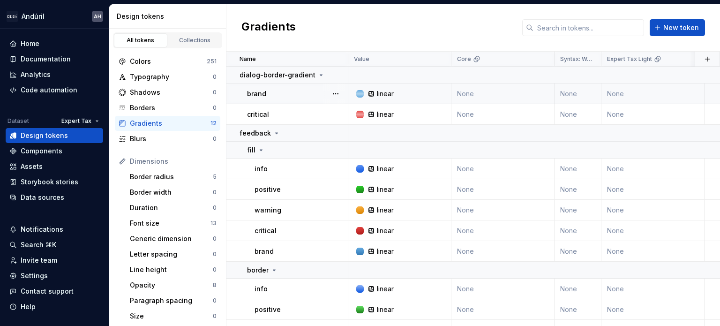
click at [300, 92] on div "brand" at bounding box center [297, 93] width 100 height 9
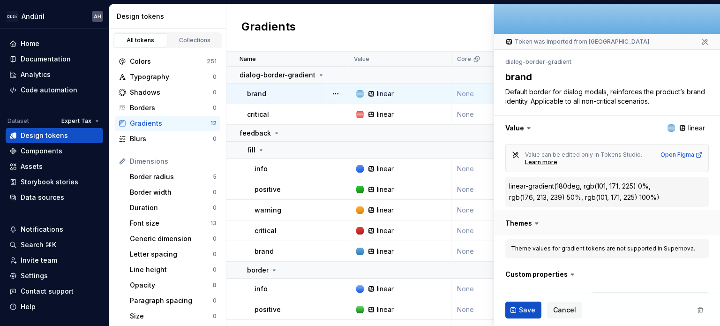
scroll to position [122, 0]
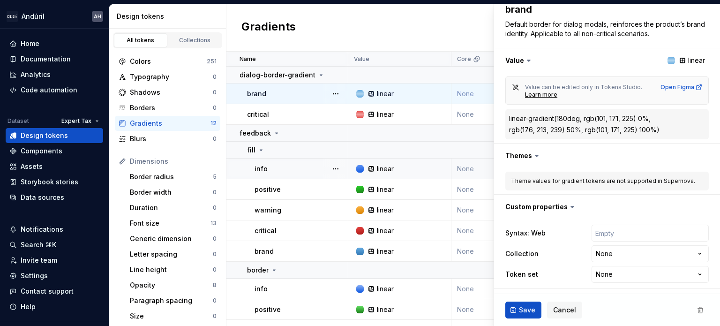
click at [394, 166] on div "linear" at bounding box center [403, 168] width 96 height 9
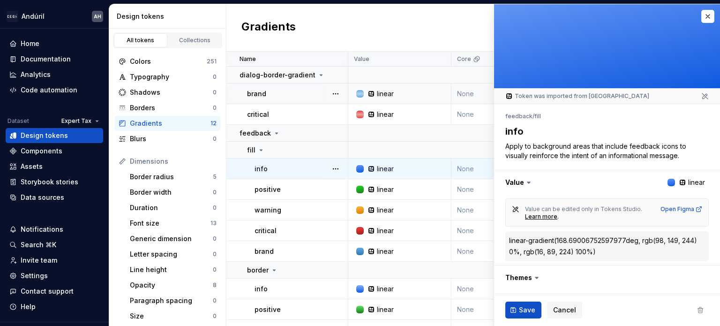
click at [380, 171] on div "linear" at bounding box center [385, 168] width 17 height 9
click at [379, 249] on div "linear" at bounding box center [385, 251] width 17 height 9
type textarea "*"
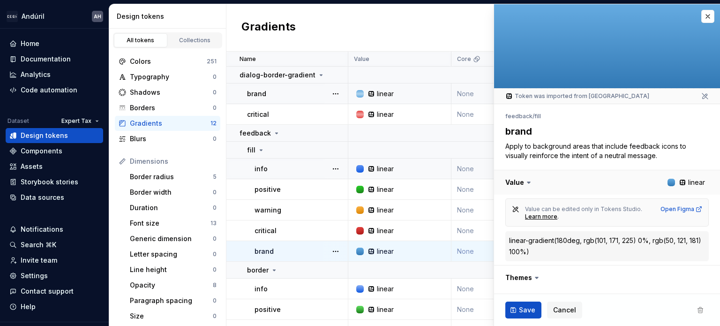
click at [576, 175] on button "button" at bounding box center [607, 182] width 226 height 24
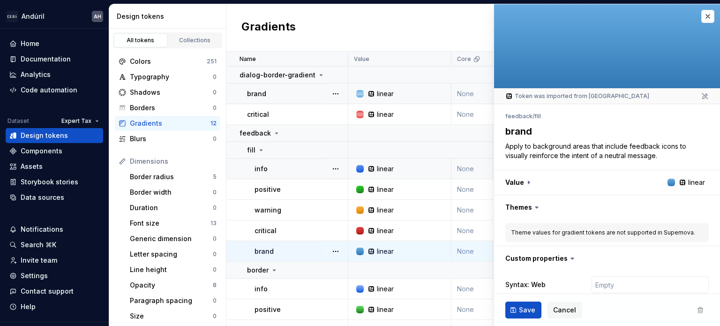
click at [580, 61] on div at bounding box center [607, 46] width 226 height 84
click at [526, 204] on button "button" at bounding box center [607, 207] width 226 height 24
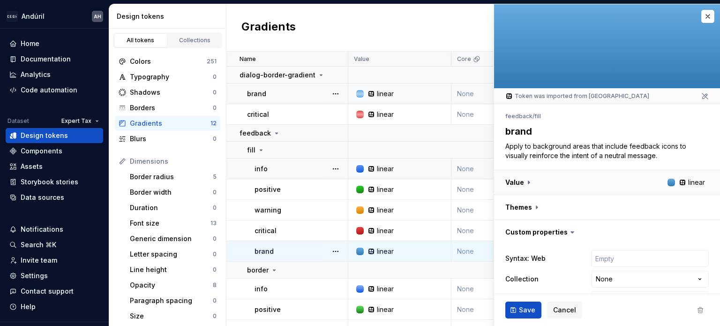
click at [529, 184] on button "button" at bounding box center [607, 182] width 226 height 24
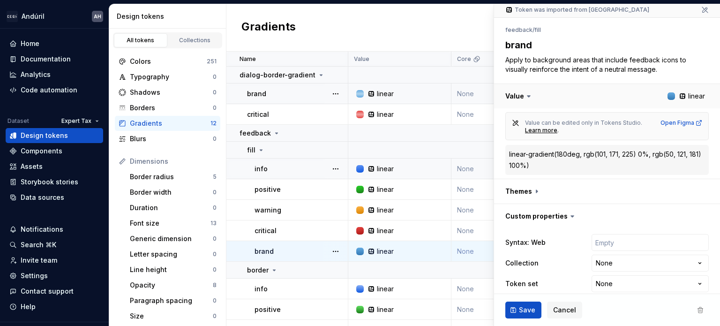
scroll to position [96, 0]
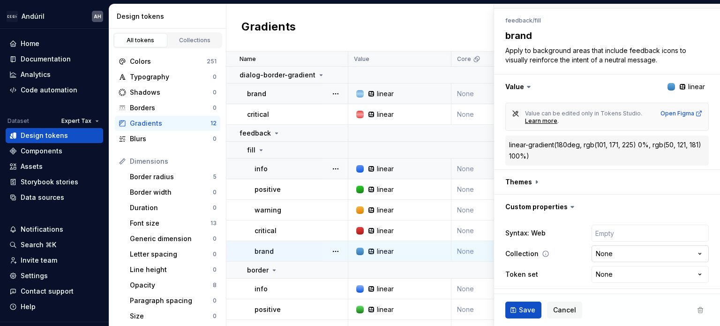
click at [617, 253] on html "Andúril AH Home Documentation Analytics Code automation Dataset Expert Tax Desi…" at bounding box center [360, 163] width 720 height 326
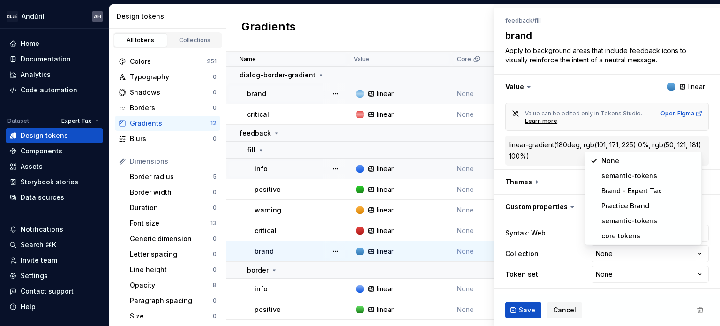
click at [567, 228] on html "Andúril AH Home Documentation Analytics Code automation Dataset Expert Tax Desi…" at bounding box center [360, 163] width 720 height 326
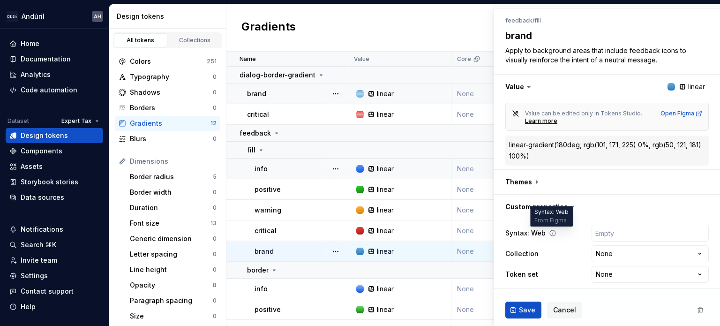
click at [552, 233] on icon at bounding box center [553, 233] width 6 height 6
click at [567, 313] on span "Cancel" at bounding box center [564, 309] width 23 height 9
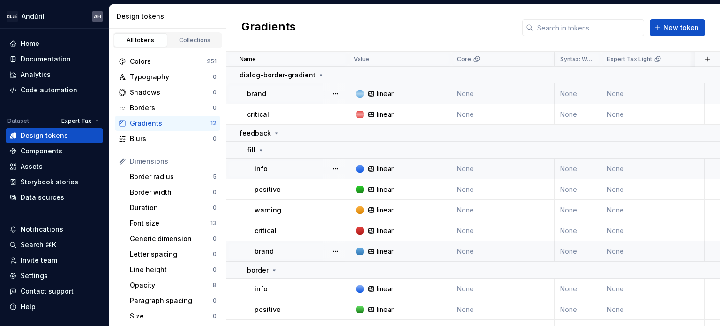
click at [460, 38] on div "Gradients New token" at bounding box center [474, 27] width 494 height 47
click at [175, 65] on div "Colors" at bounding box center [168, 61] width 77 height 9
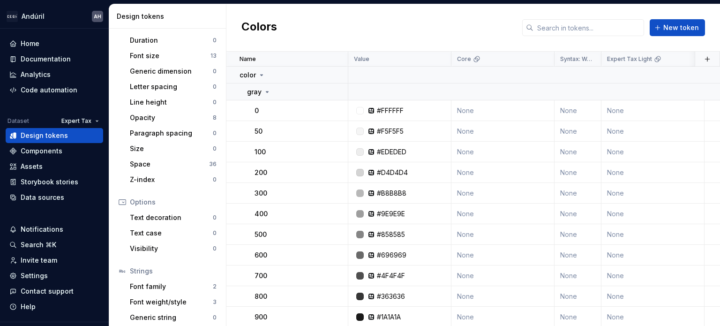
scroll to position [178, 0]
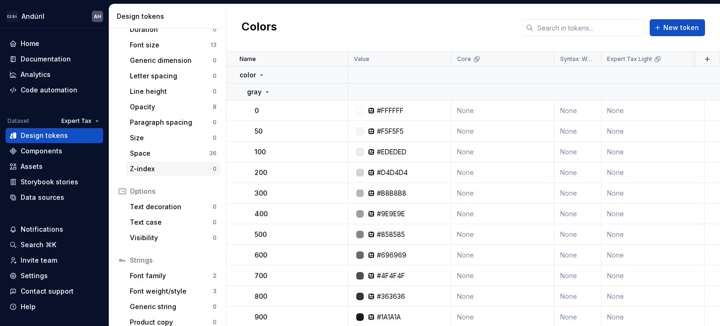
click at [161, 170] on div "Z-index" at bounding box center [171, 168] width 83 height 9
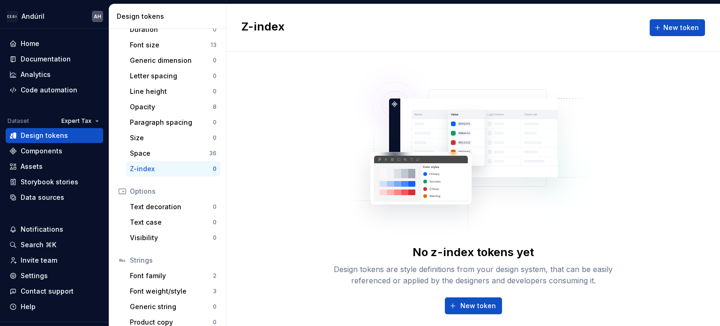
click at [288, 86] on div "No z-index tokens yet Design tokens are style definitions from your design syst…" at bounding box center [474, 193] width 494 height 283
click at [173, 107] on div "Opacity" at bounding box center [171, 106] width 83 height 9
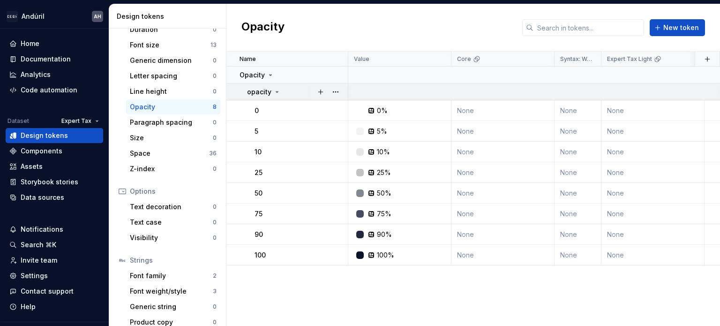
click at [276, 91] on icon at bounding box center [277, 91] width 2 height 1
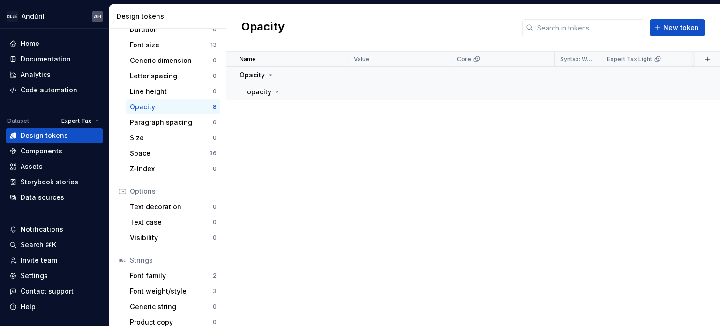
click at [347, 139] on div "Name Value Core Syntax: Web Expert Tax Light Collection Token set Default Mode …" at bounding box center [474, 189] width 494 height 274
click at [341, 170] on div "Name Value Core Syntax: Web Expert Tax Light Collection Token set Default Mode …" at bounding box center [474, 189] width 494 height 274
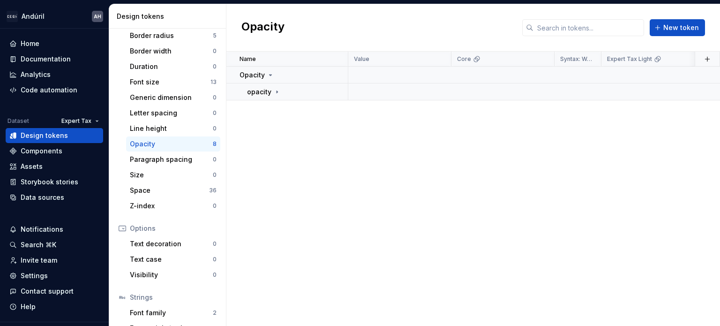
scroll to position [132, 0]
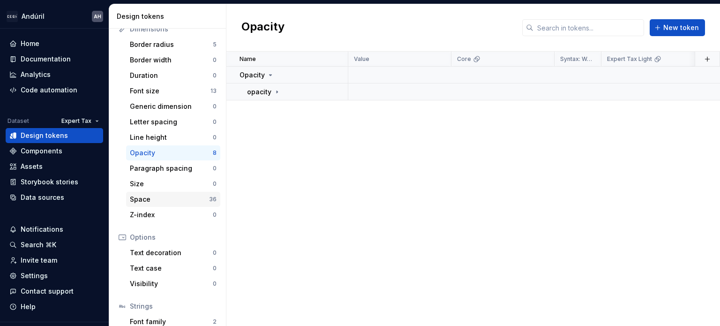
click at [189, 199] on div "Space" at bounding box center [169, 199] width 79 height 9
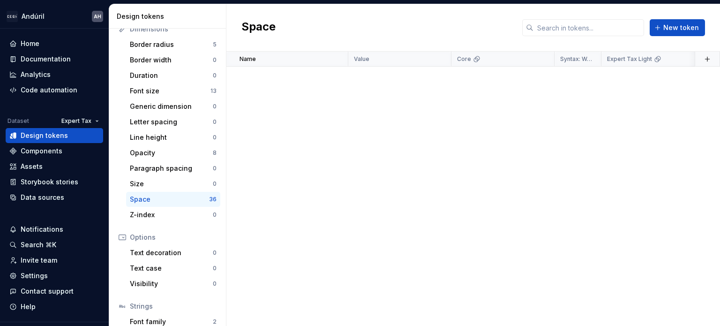
scroll to position [522, 0]
